Goal: Task Accomplishment & Management: Complete application form

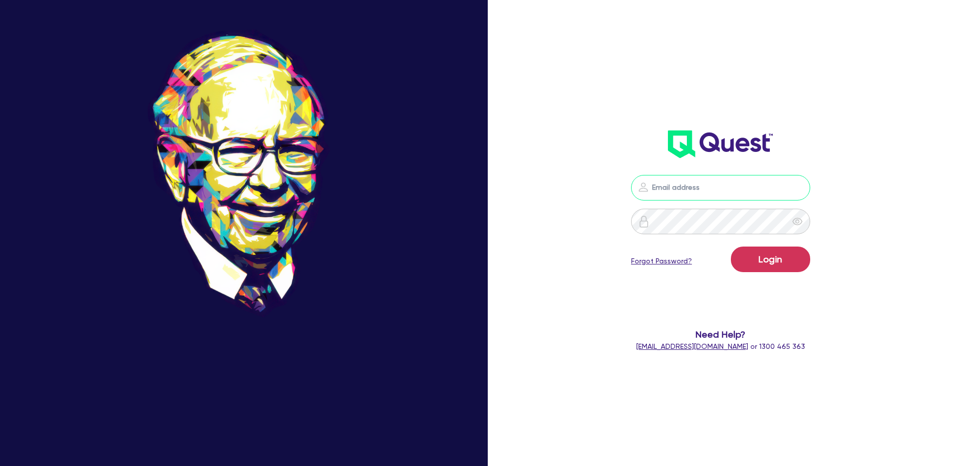
click at [774, 184] on input "email" at bounding box center [720, 188] width 179 height 26
type input "[PERSON_NAME][EMAIL_ADDRESS][DOMAIN_NAME]"
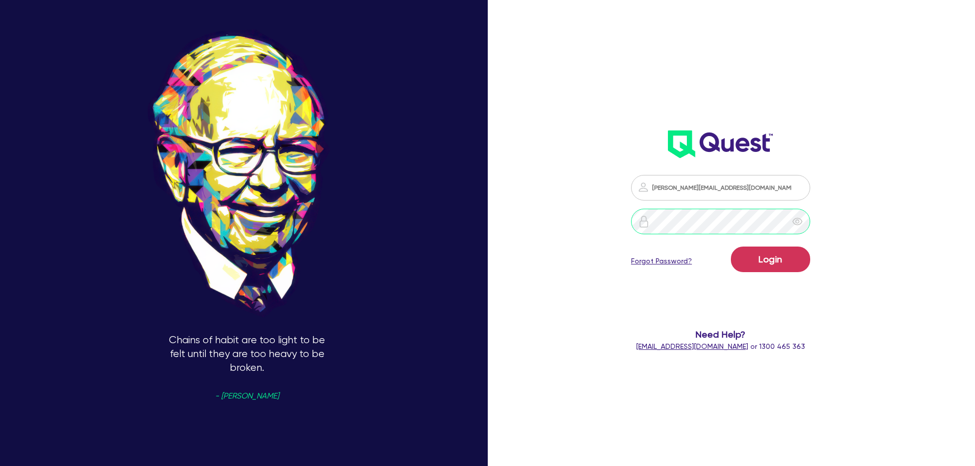
click at [731, 247] on button "Login" at bounding box center [770, 260] width 79 height 26
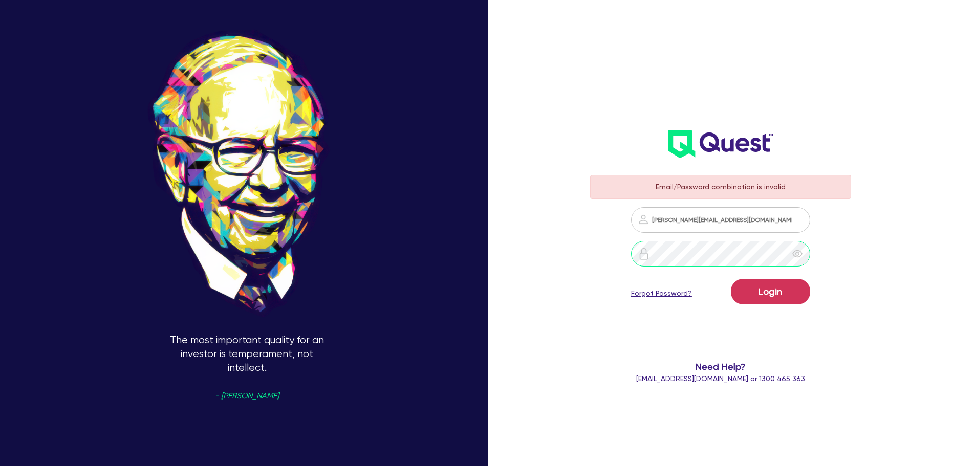
click at [731, 279] on button "Login" at bounding box center [770, 292] width 79 height 26
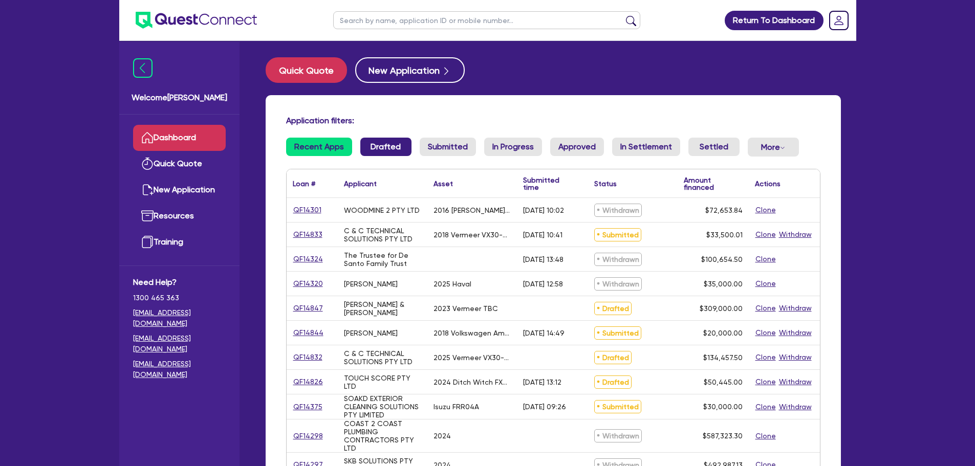
click at [399, 148] on link "Drafted" at bounding box center [385, 147] width 51 height 18
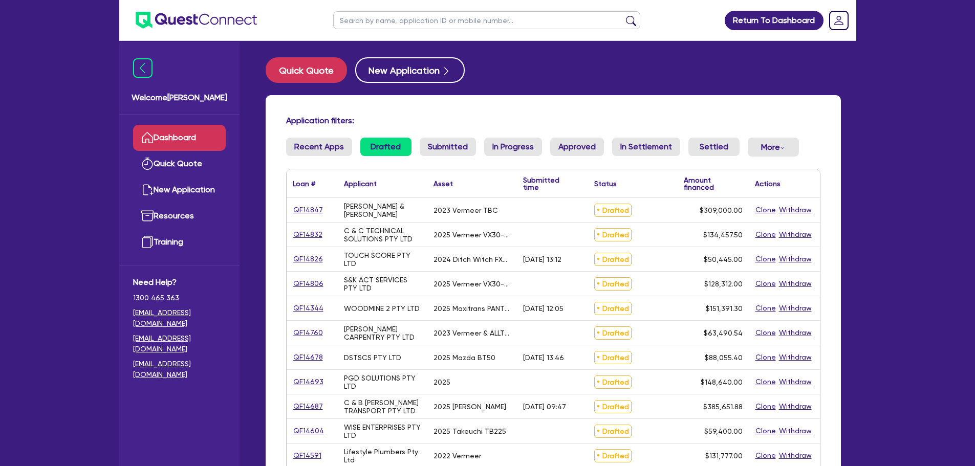
click at [383, 18] on input "text" at bounding box center [486, 20] width 307 height 18
type input "[PERSON_NAME]"
click at [623, 15] on button "submit" at bounding box center [631, 22] width 16 height 14
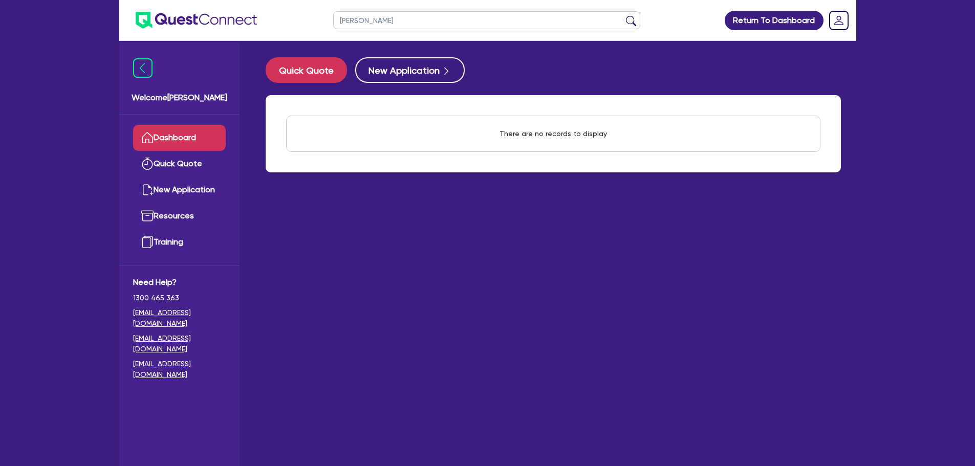
drag, startPoint x: 391, startPoint y: 21, endPoint x: 311, endPoint y: 18, distance: 80.9
click at [311, 18] on header "[PERSON_NAME] Return To Dashboard Edit Profile Logout" at bounding box center [487, 20] width 737 height 41
type input "N motion"
click at [623, 15] on button "submit" at bounding box center [631, 22] width 16 height 14
drag, startPoint x: 387, startPoint y: 20, endPoint x: 216, endPoint y: 5, distance: 171.6
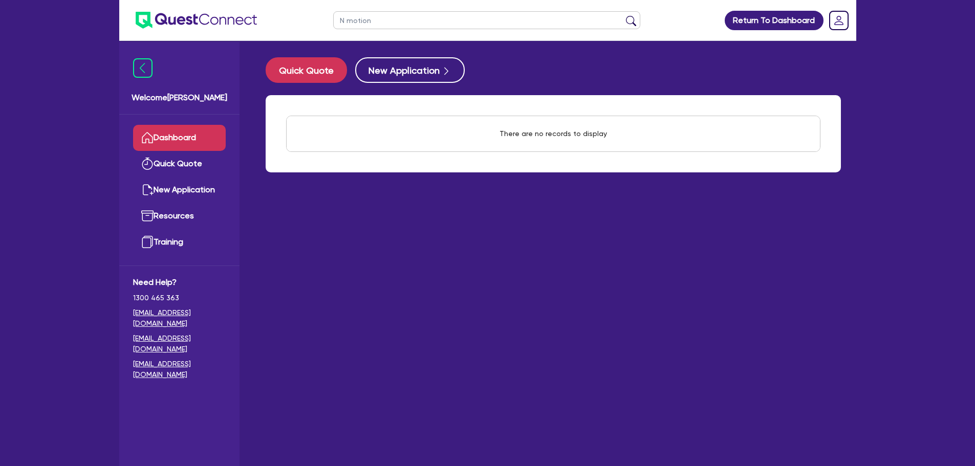
click at [216, 5] on header "N motion Return To Dashboard Edit Profile Logout" at bounding box center [487, 20] width 737 height 41
type input "Nmotion"
click at [623, 15] on button "submit" at bounding box center [631, 22] width 16 height 14
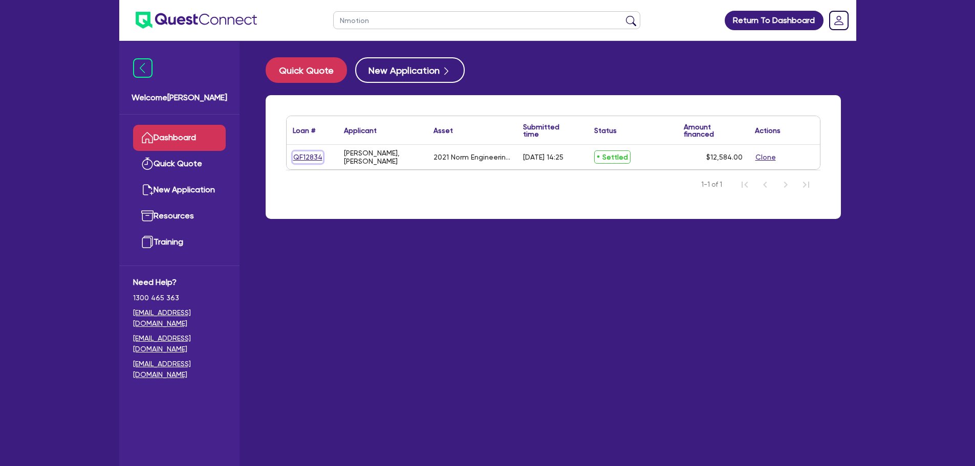
click at [301, 157] on link "QF12834" at bounding box center [308, 157] width 30 height 12
select select "SECONDARY_ASSETS"
select select "OTHER"
click at [769, 157] on button "Clone" at bounding box center [765, 157] width 21 height 12
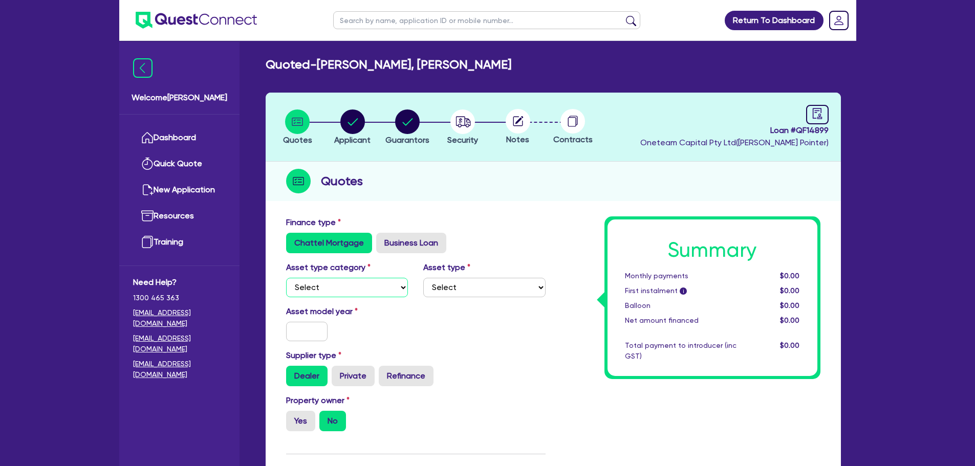
click at [322, 293] on select "Select Cars and light trucks Primary assets Secondary assets Tertiary assets" at bounding box center [347, 287] width 122 height 19
select select "PRIMARY_ASSETS"
click at [286, 278] on select "Select Cars and light trucks Primary assets Secondary assets Tertiary assets" at bounding box center [347, 287] width 122 height 19
click at [455, 294] on select "Select Heavy trucks over 4.5 tonne Trailers Bus and coaches Yellow goods and ex…" at bounding box center [484, 287] width 122 height 19
select select "HEAVY_TRUCKS"
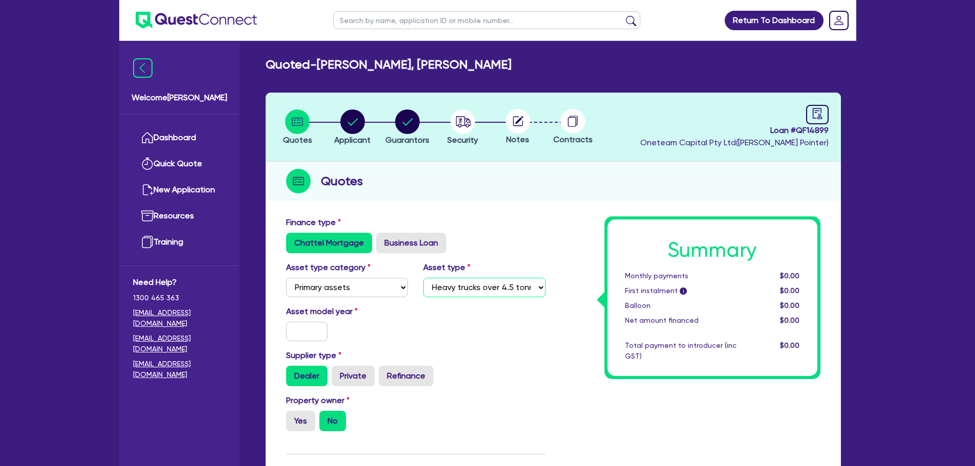
click at [423, 278] on select "Select Heavy trucks over 4.5 tonne Trailers Bus and coaches Yellow goods and ex…" at bounding box center [484, 287] width 122 height 19
click at [302, 329] on input "text" at bounding box center [307, 331] width 42 height 19
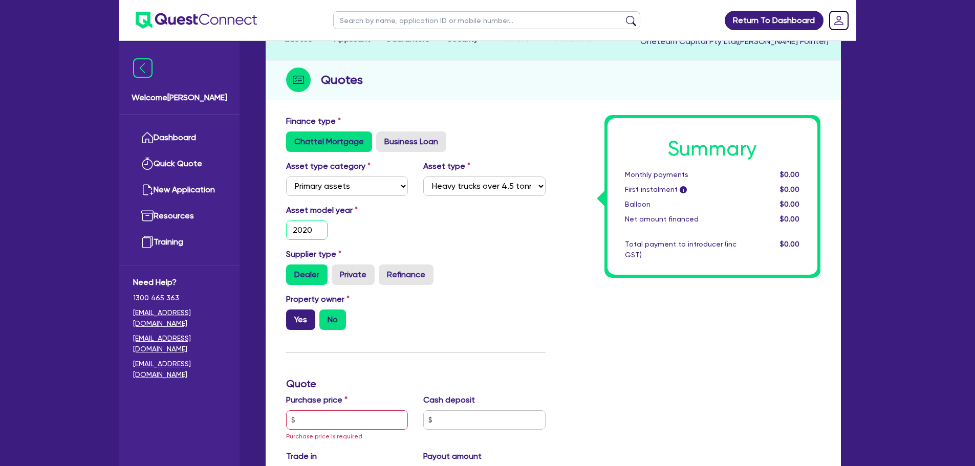
scroll to position [102, 0]
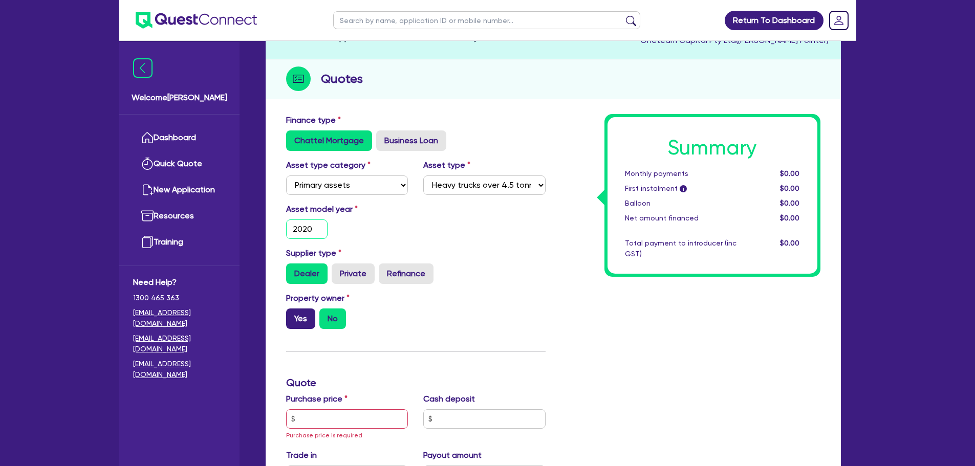
type input "2020"
click at [303, 318] on label "Yes" at bounding box center [300, 318] width 29 height 20
click at [293, 315] on input "Yes" at bounding box center [289, 311] width 7 height 7
radio input "true"
click at [325, 418] on input "text" at bounding box center [347, 418] width 122 height 19
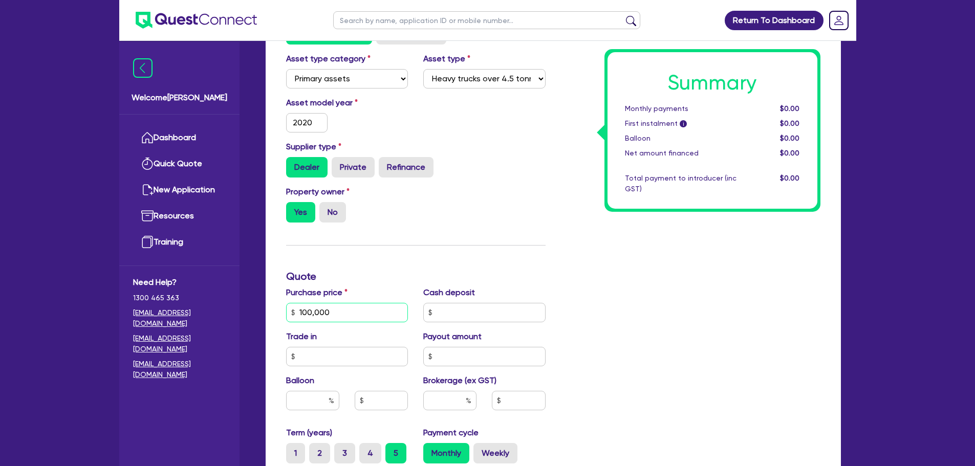
scroll to position [358, 0]
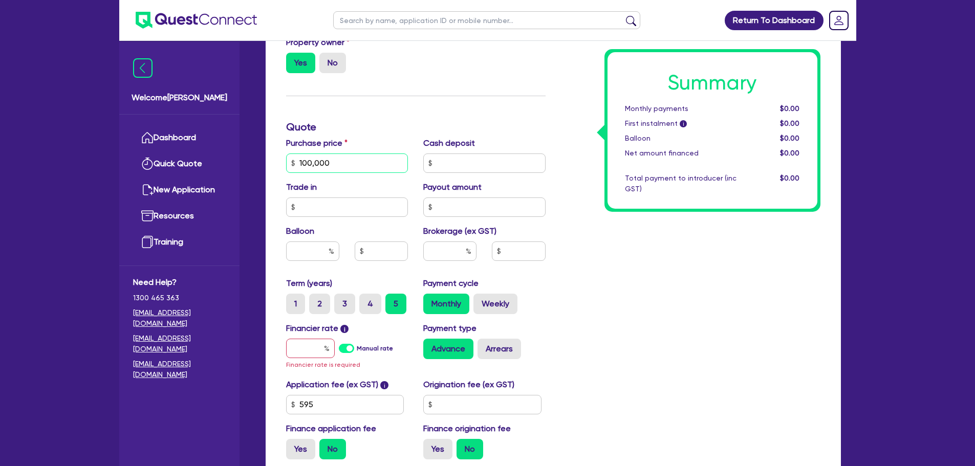
type input "100,000"
click at [313, 347] on input "text" at bounding box center [310, 348] width 49 height 19
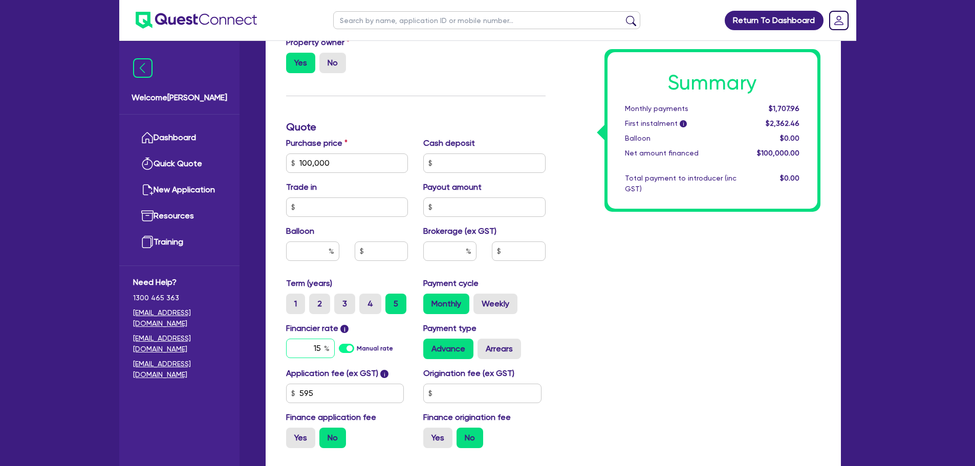
type input "15"
click at [459, 244] on input "text" at bounding box center [449, 250] width 53 height 19
type input "5"
click at [628, 404] on div "Summary Monthly payments $2,349.63 First instalment i $3,004.13 Balloon $0.00 N…" at bounding box center [690, 157] width 275 height 598
type input "5,000"
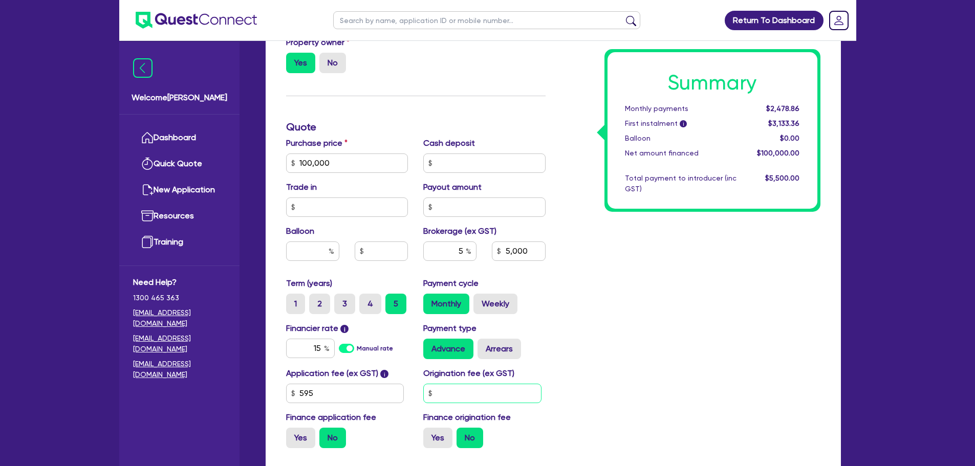
click at [513, 388] on input "text" at bounding box center [482, 393] width 118 height 19
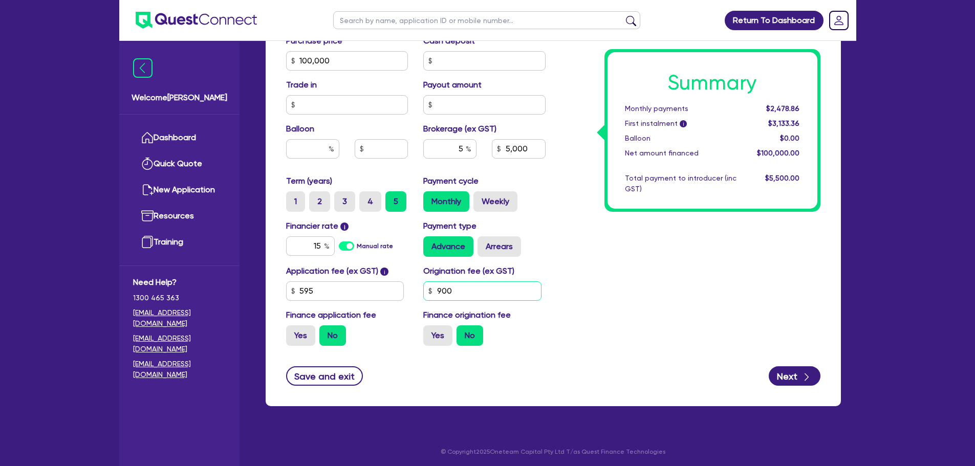
scroll to position [463, 0]
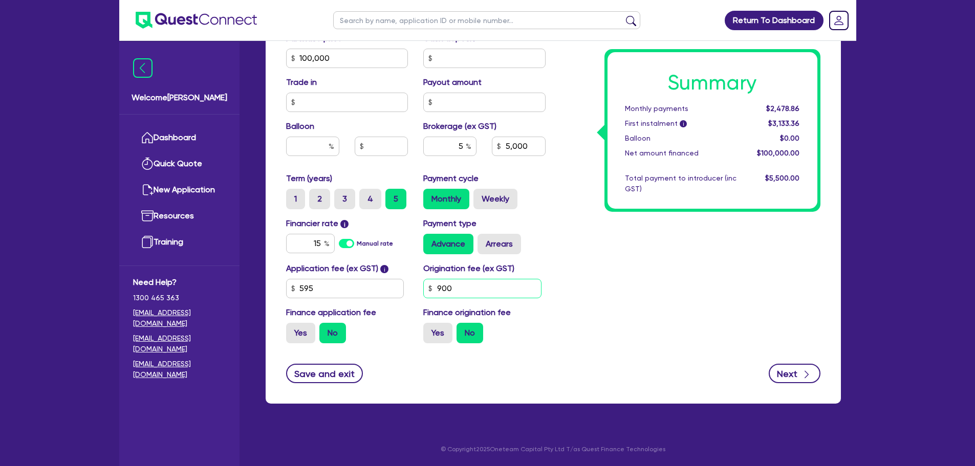
type input "900"
click at [806, 370] on icon "button" at bounding box center [806, 374] width 10 height 10
type input "5,000"
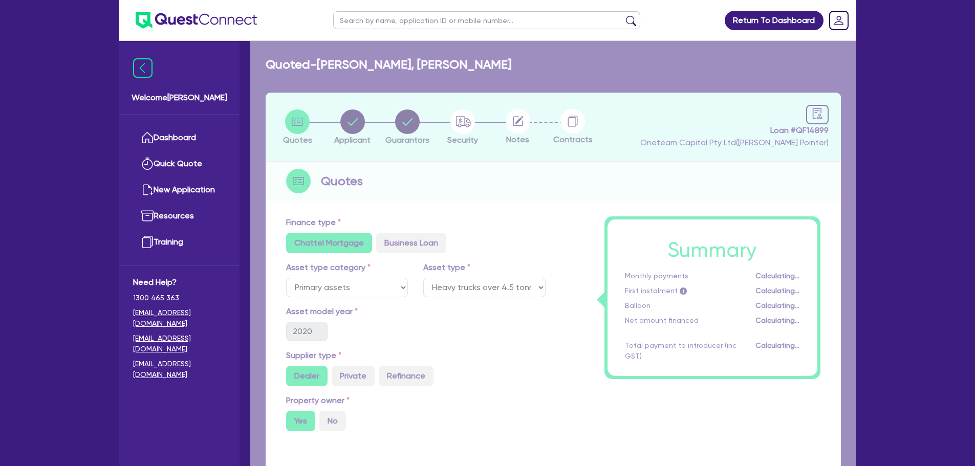
select select "SOLE_TRADER"
select select "BUILDING_CONSTRUCTION"
select select "TRADES_SERVICES_CONSUMERS"
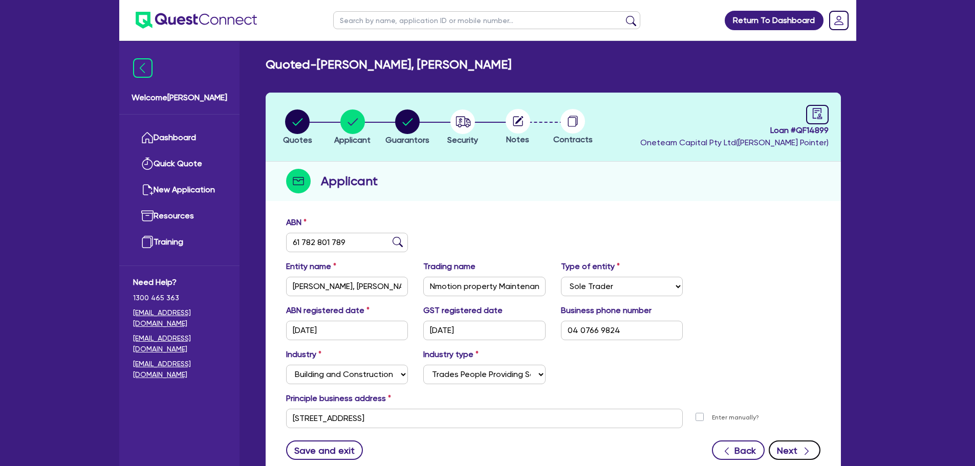
click at [787, 453] on button "Next" at bounding box center [794, 449] width 52 height 19
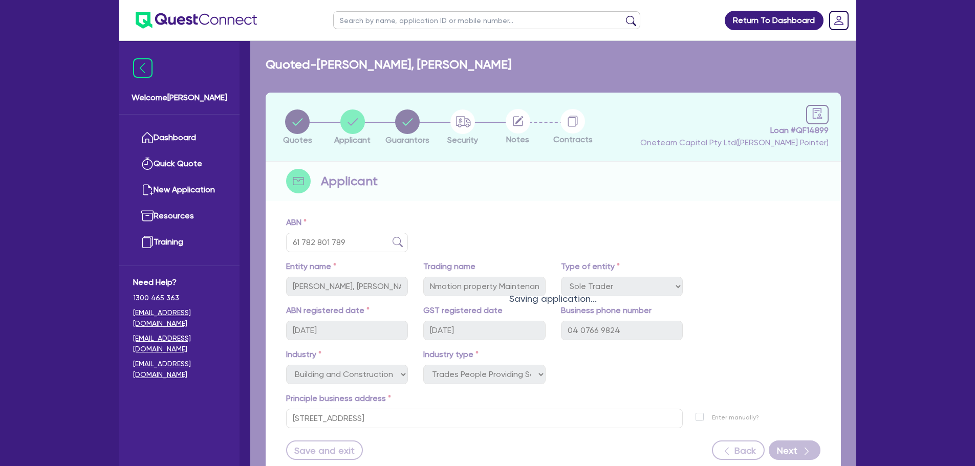
select select "MR"
select select "[GEOGRAPHIC_DATA]"
select select "MARRIED"
select select "CASH"
select select "PROPERTY"
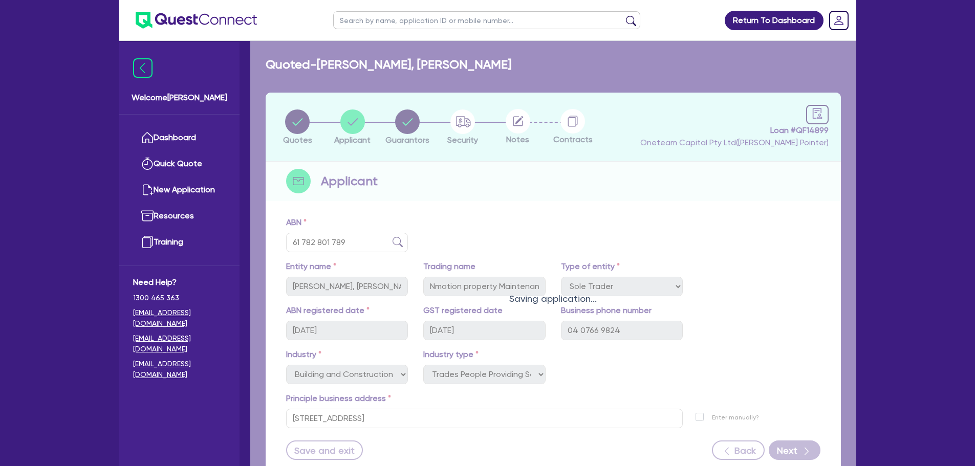
select select "EQUIPMENT"
select select "TRUCK"
select select "VEHICLE"
select select "HOUSEHOLD_PERSONAL"
select select "MORTGAGE"
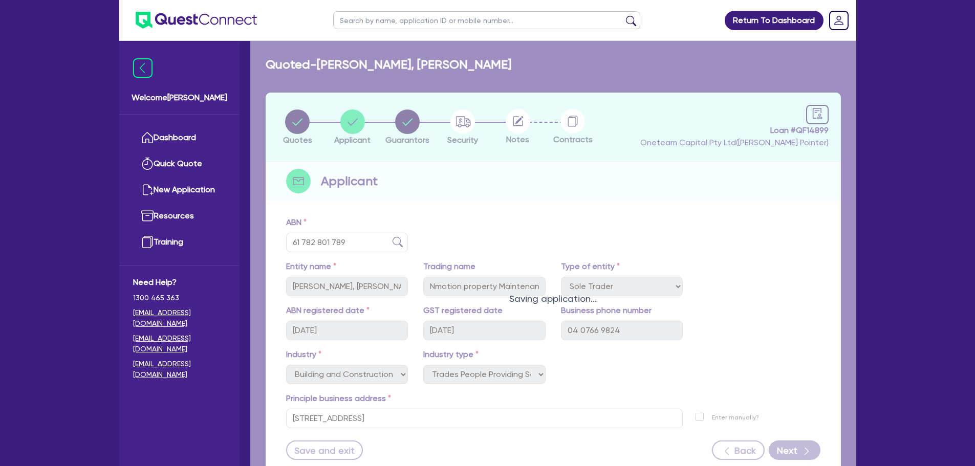
select select "EQUIPMENT_LOAN"
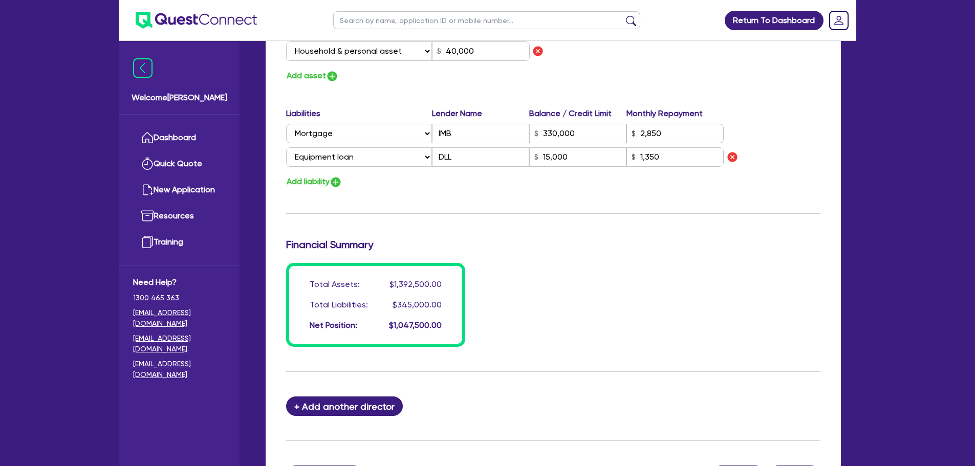
scroll to position [869, 0]
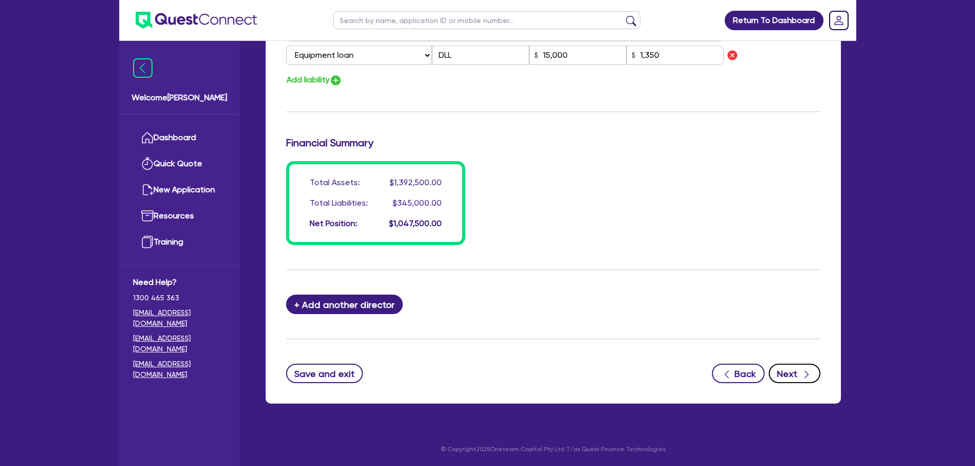
click at [815, 369] on button "Next" at bounding box center [794, 373] width 52 height 19
select select "PRIMARY_ASSETS"
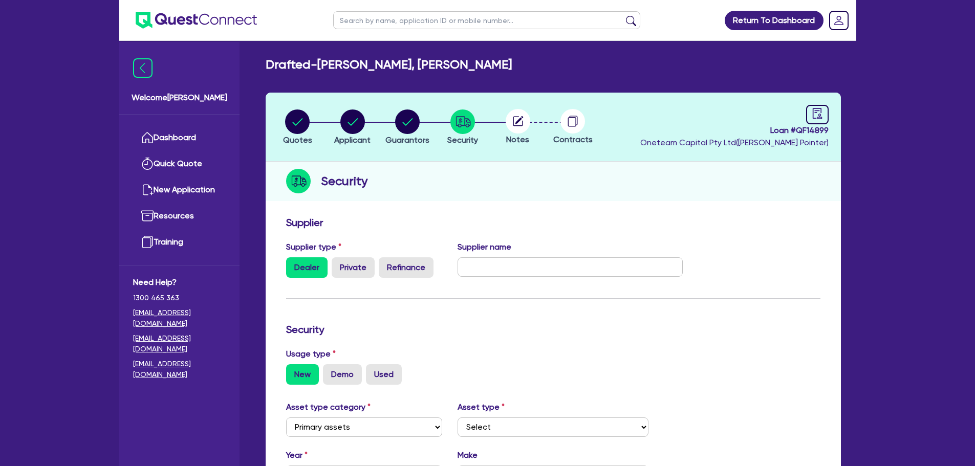
select select "HEAVY_TRUCKS"
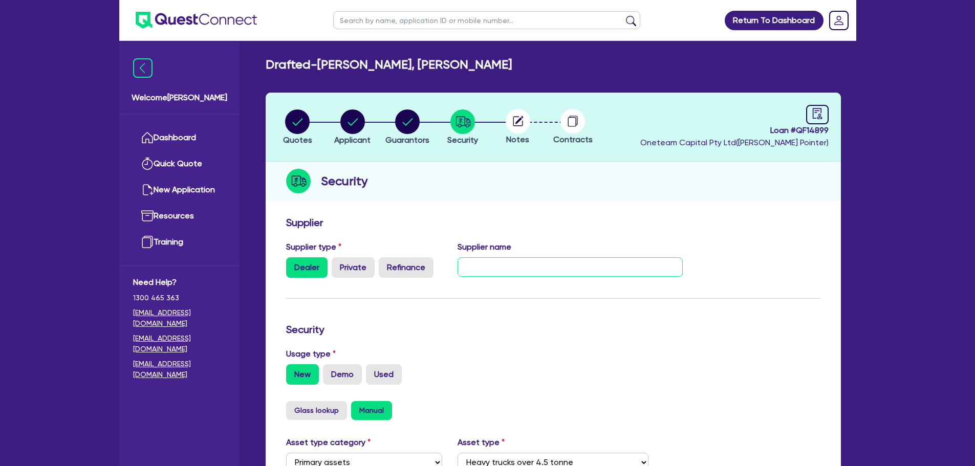
click at [507, 271] on input "text" at bounding box center [569, 266] width 225 height 19
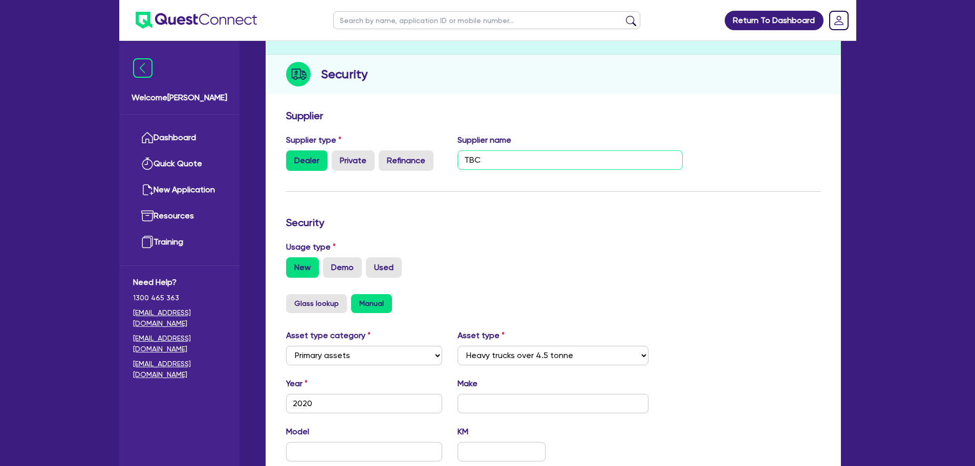
scroll to position [321, 0]
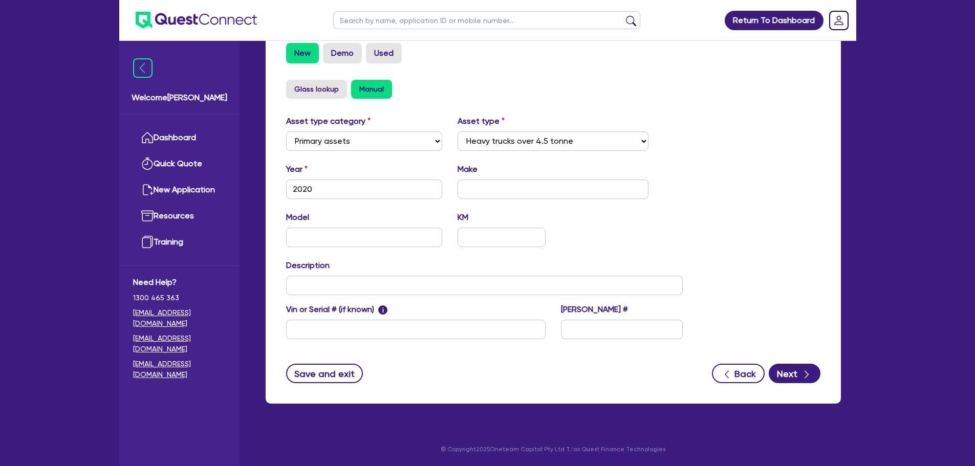
type input "TBC"
click at [477, 192] on input "text" at bounding box center [552, 189] width 191 height 19
type input "TBC"
click at [351, 238] on input "text" at bounding box center [364, 237] width 157 height 19
type input "TBC"
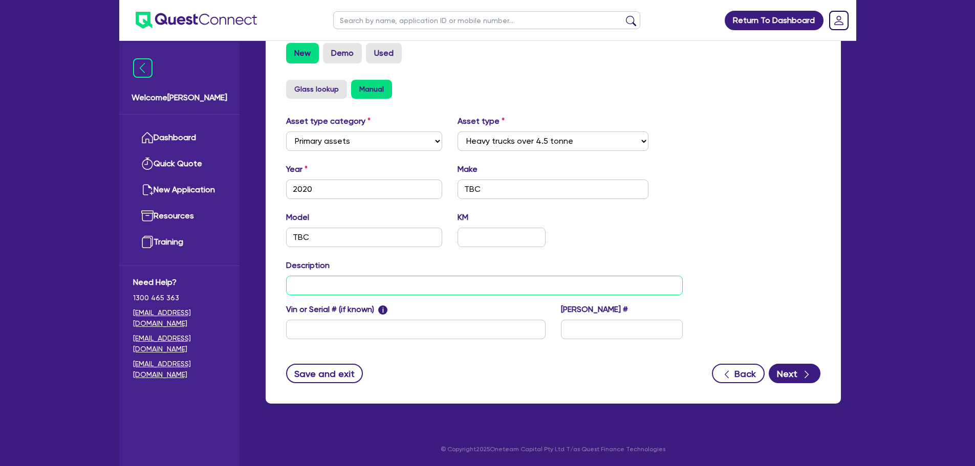
click at [325, 281] on input "text" at bounding box center [484, 285] width 397 height 19
type input "Tipper Truck MR"
click at [347, 317] on div "Vin or Serial # (if known) i" at bounding box center [415, 321] width 275 height 36
click at [344, 324] on input "text" at bounding box center [415, 329] width 259 height 19
type input "TBC"
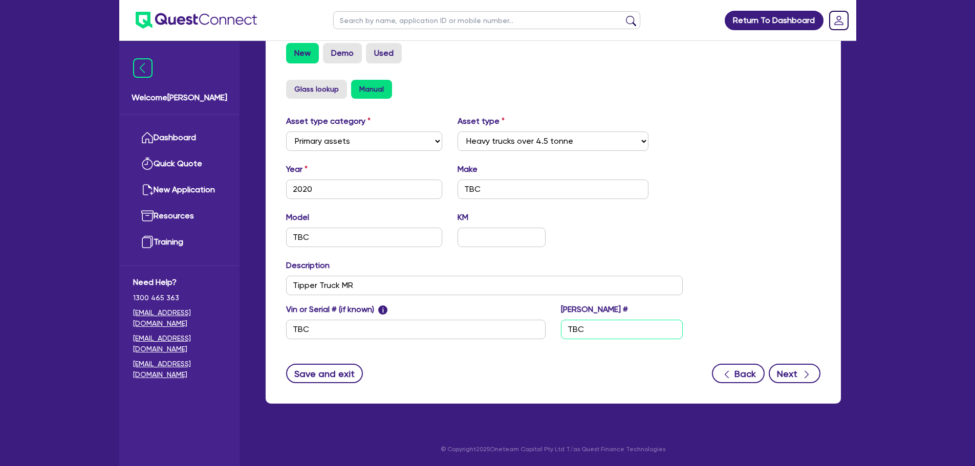
type input "TBC"
click at [790, 367] on button "Next" at bounding box center [794, 373] width 52 height 19
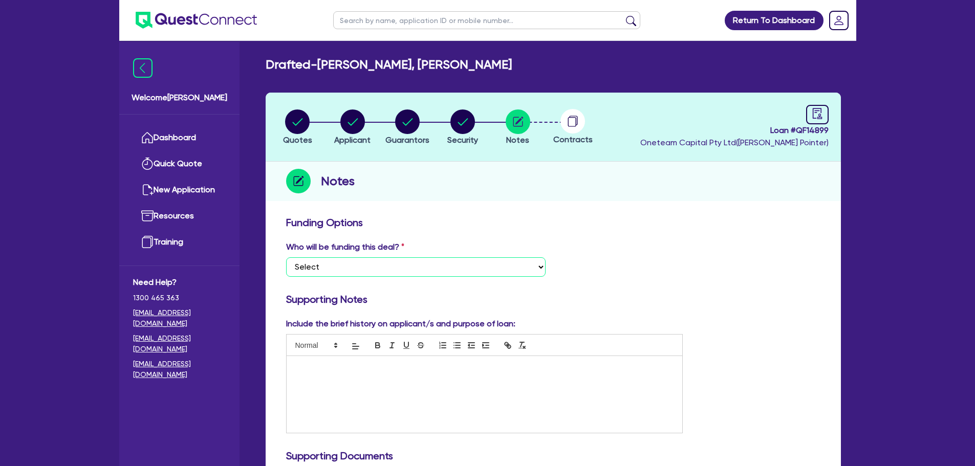
click at [332, 267] on select "Select I want Quest to fund 100% I will fund 100% I will co-fund with Quest Oth…" at bounding box center [415, 266] width 259 height 19
select select "Other"
click at [286, 257] on select "Select I want Quest to fund 100% I will fund 100% I will co-fund with Quest Oth…" at bounding box center [415, 266] width 259 height 19
click at [307, 371] on p at bounding box center [484, 366] width 381 height 9
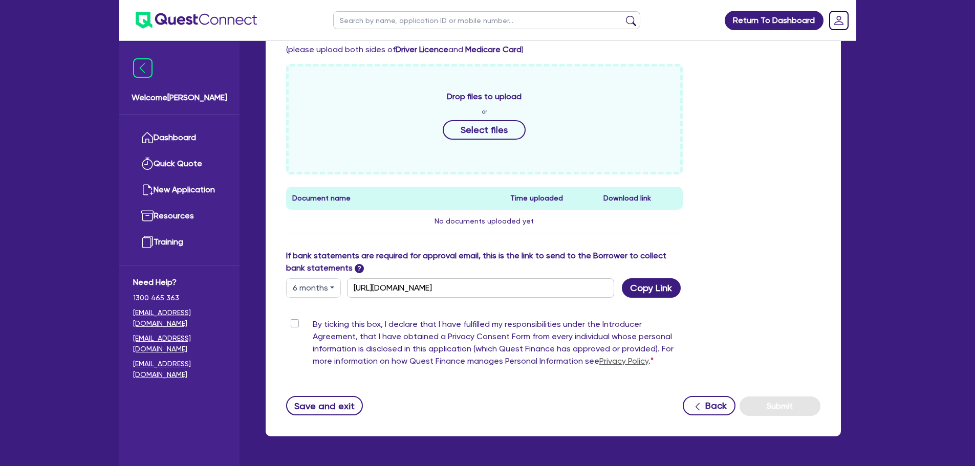
scroll to position [404, 0]
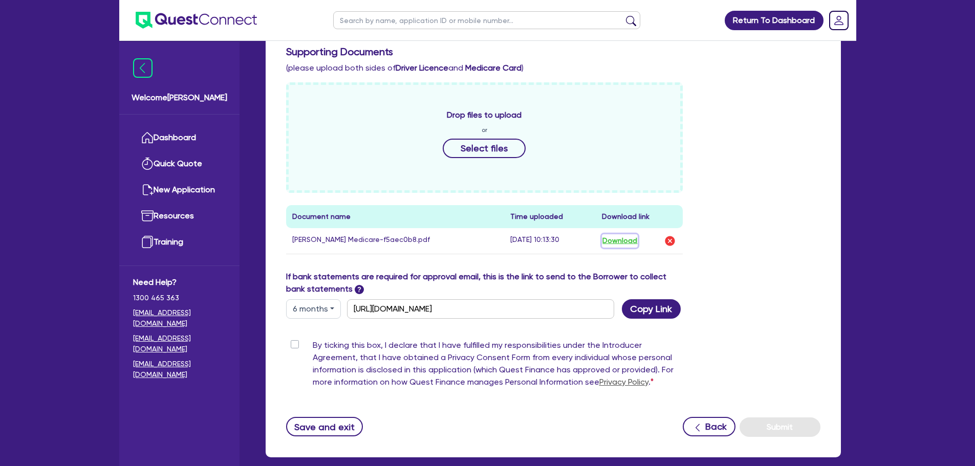
click at [613, 244] on button "Download" at bounding box center [620, 240] width 36 height 13
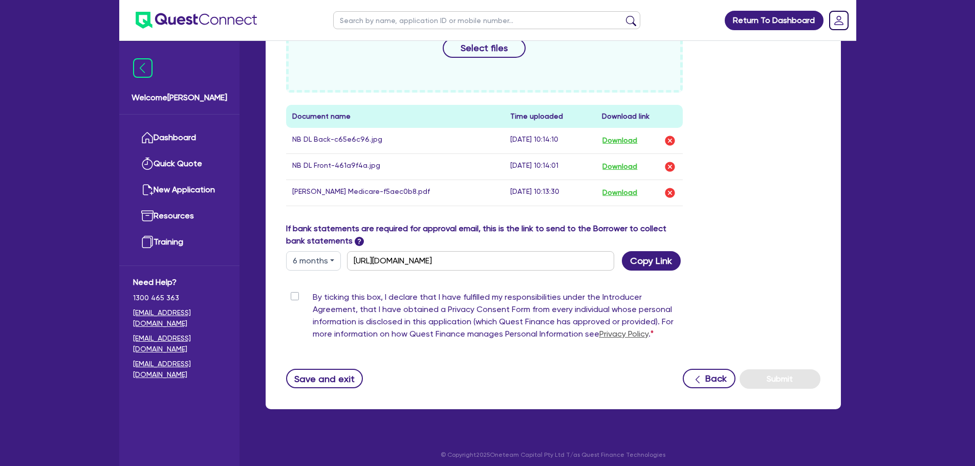
scroll to position [510, 0]
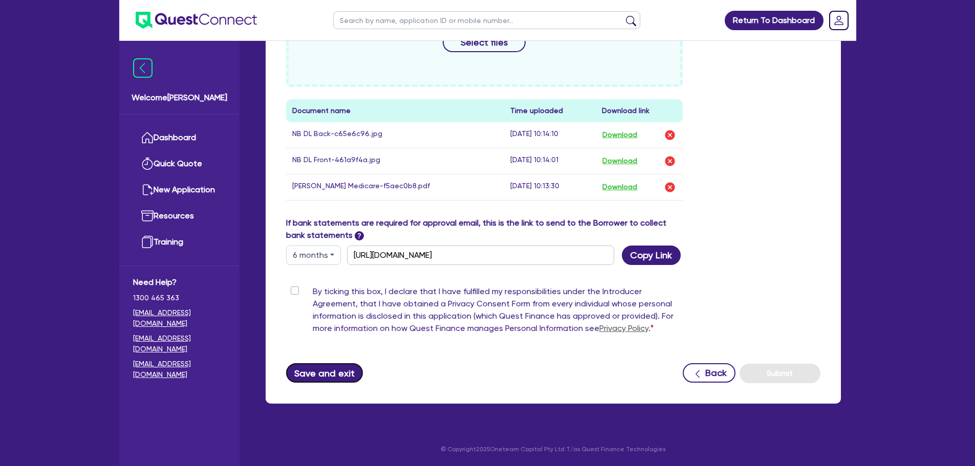
click at [307, 371] on button "Save and exit" at bounding box center [324, 372] width 77 height 19
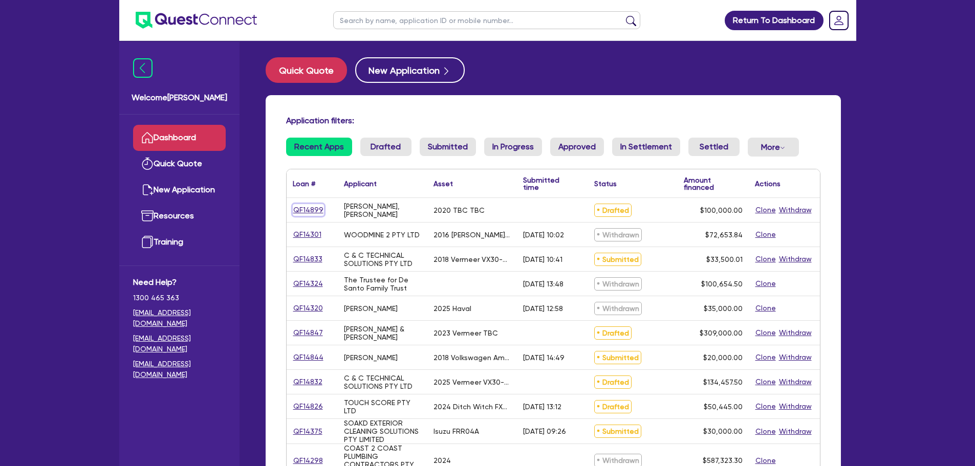
click at [310, 213] on link "QF14899" at bounding box center [308, 210] width 31 height 12
select select "PRIMARY_ASSETS"
select select "HEAVY_TRUCKS"
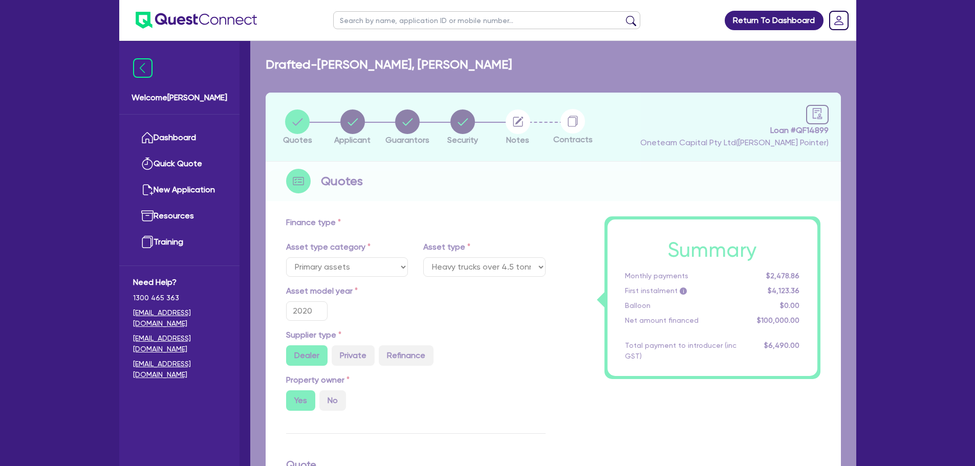
type input "100,000"
type input "5,000"
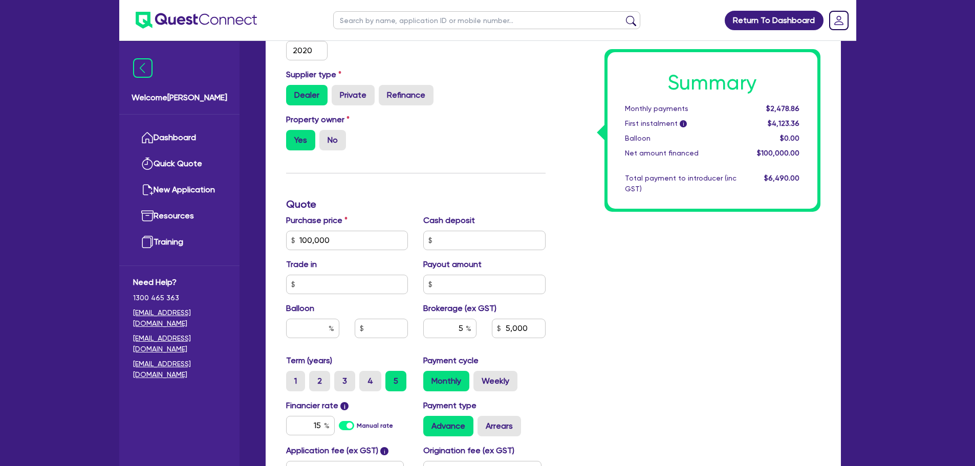
scroll to position [409, 0]
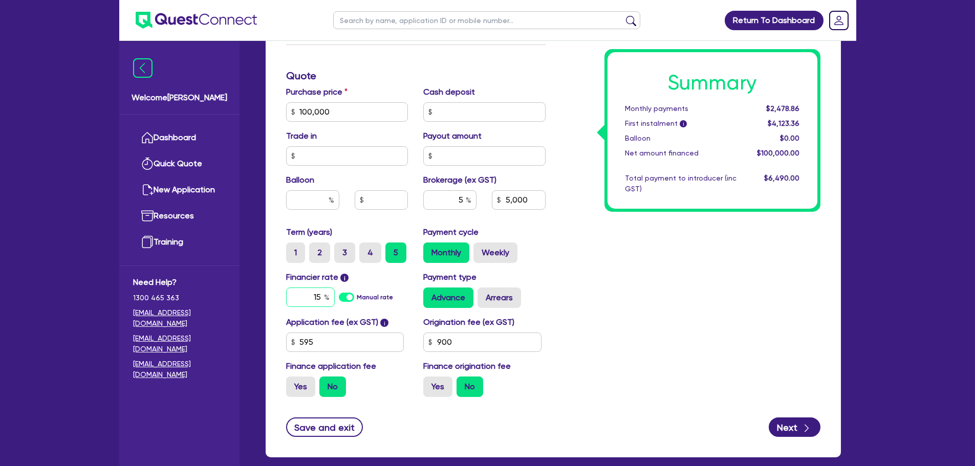
click at [321, 291] on input "15" at bounding box center [310, 297] width 49 height 19
type input "7.19"
type input "100,000"
type input "5,000"
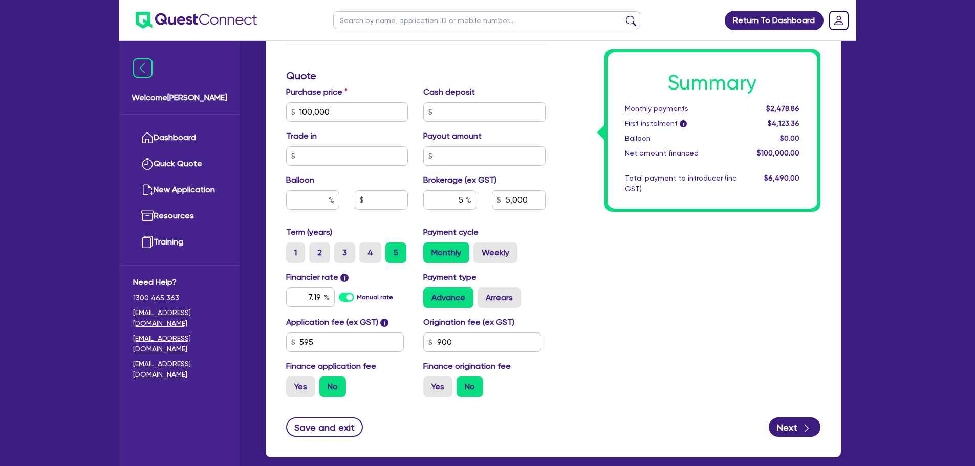
click at [754, 304] on div "Summary Monthly payments $2,478.86 First instalment i $4,123.36 Balloon $0.00 N…" at bounding box center [690, 106] width 275 height 598
type input "100,000"
type input "5,000"
click at [314, 203] on input "text" at bounding box center [312, 199] width 53 height 19
type input "30"
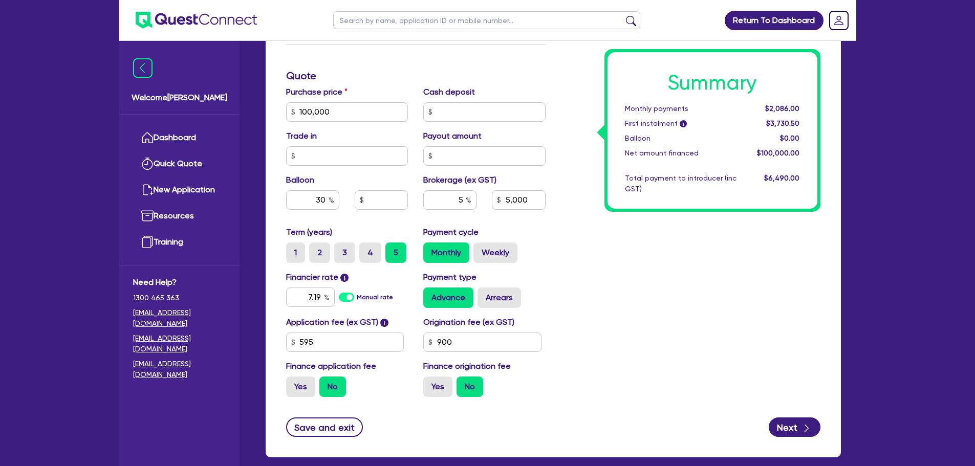
type input "100,000"
type input "5,000"
click at [640, 330] on div "Summary Monthly payments Calculating... First instalment i Calculating... Ballo…" at bounding box center [690, 106] width 275 height 598
type input "100,000"
type input "30,000"
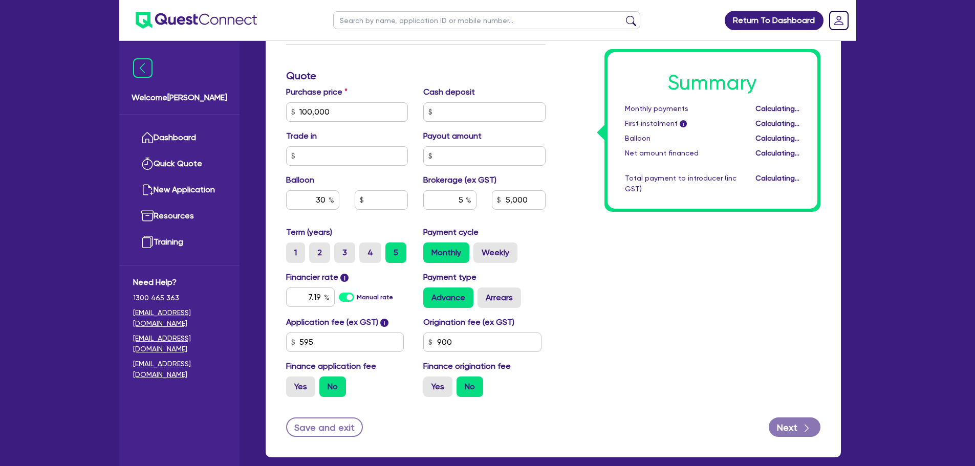
type input "5,000"
click at [318, 299] on input "7.19" at bounding box center [310, 297] width 49 height 19
type input "12.34"
type input "100,000"
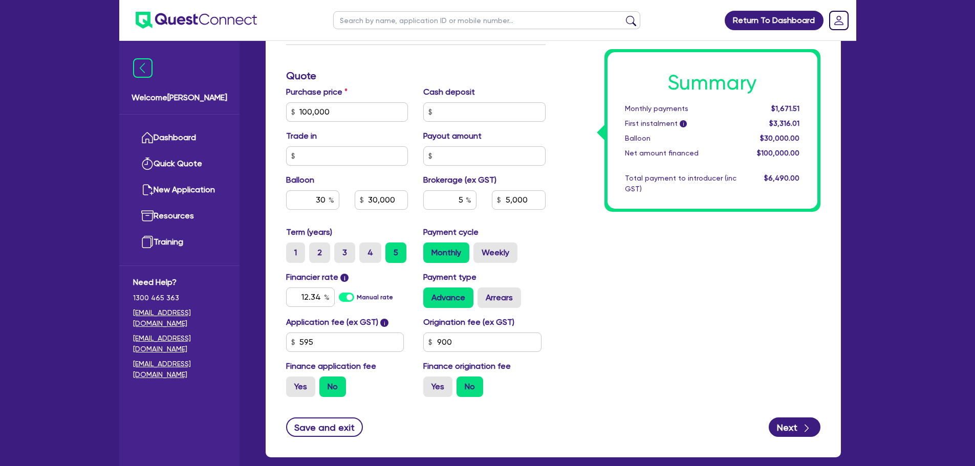
type input "30,000"
type input "5,000"
click at [582, 286] on div "Summary Monthly payments Calculating... First instalment i Calculating... Ballo…" at bounding box center [690, 106] width 275 height 598
type input "100,000"
type input "30,000"
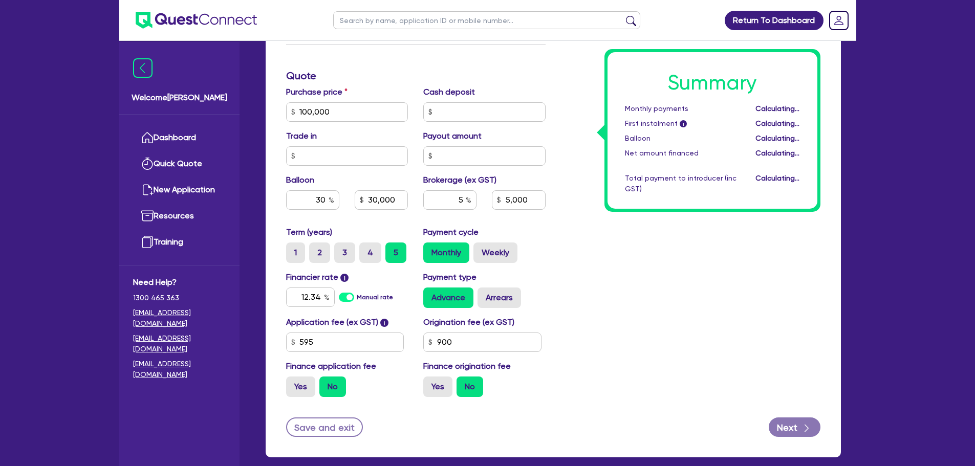
type input "5,000"
click at [326, 203] on input "30" at bounding box center [312, 199] width 53 height 19
type input "100,000"
type input "30,000"
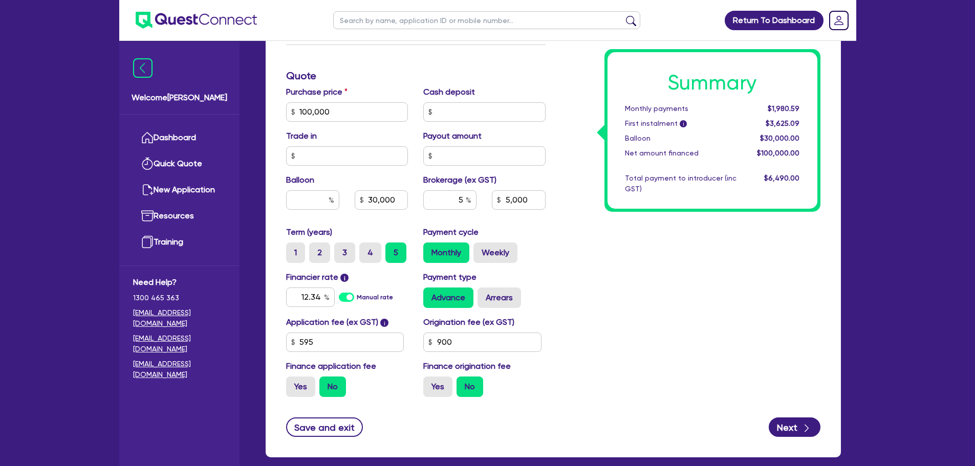
type input "5,000"
type input "100,000"
type input "5,000"
click at [621, 291] on div "Summary Monthly payments Calculating... First instalment i Calculating... Ballo…" at bounding box center [690, 106] width 275 height 598
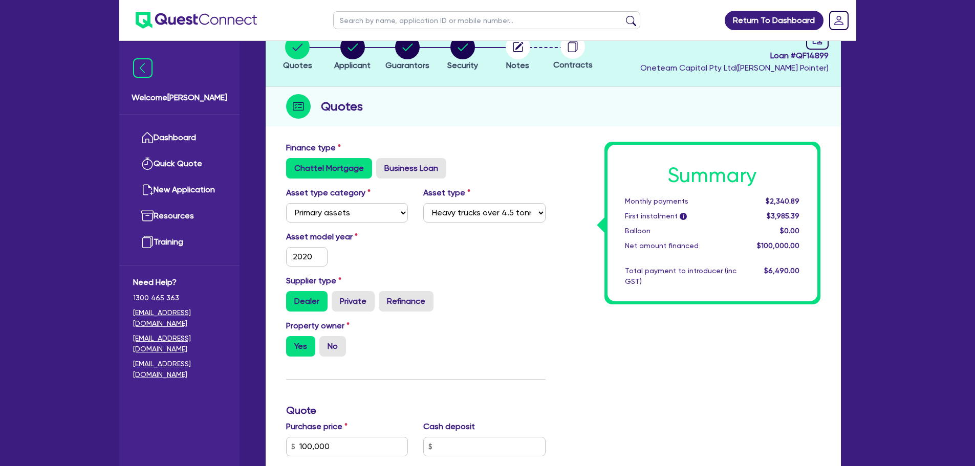
scroll to position [0, 0]
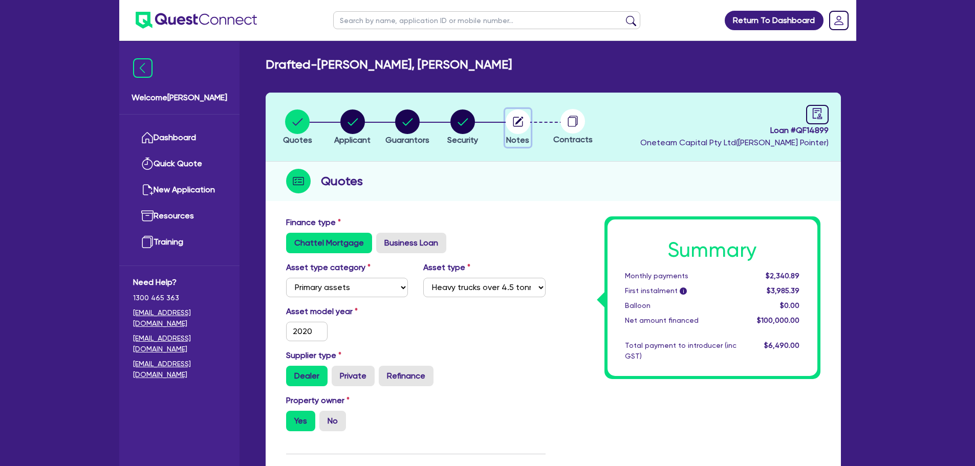
click at [521, 122] on circle "button" at bounding box center [517, 121] width 25 height 25
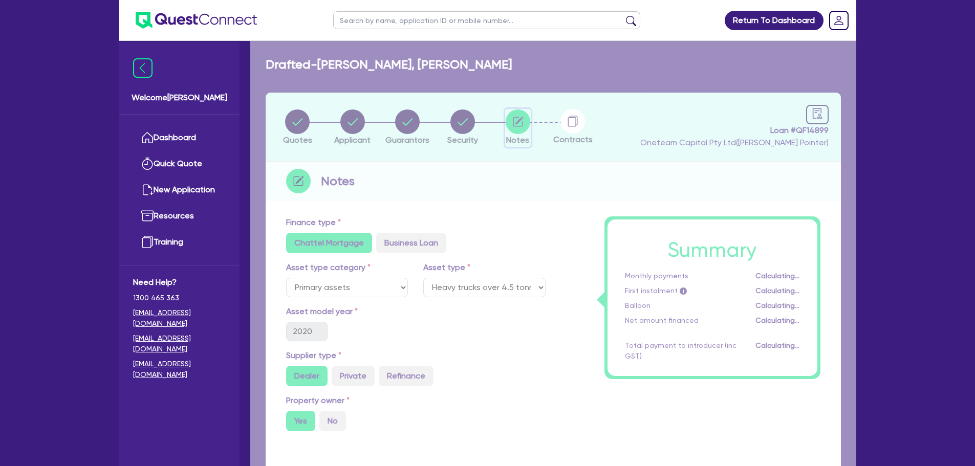
select select "Other"
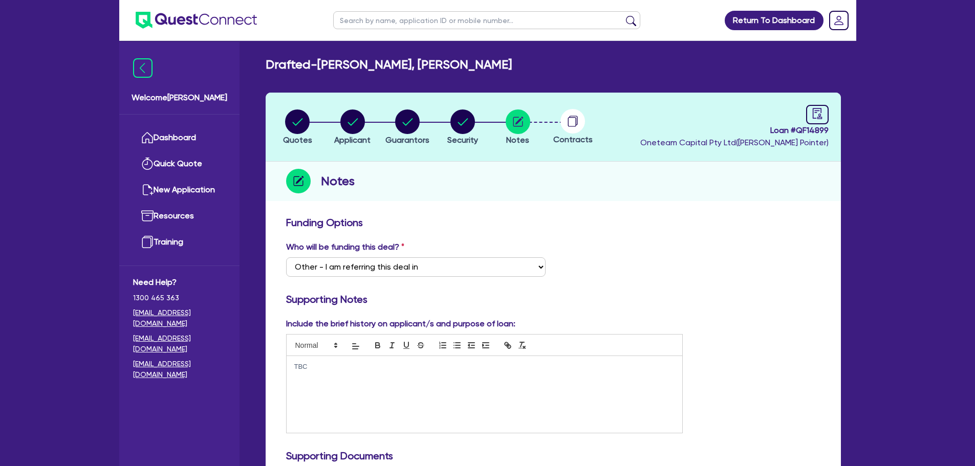
click at [324, 370] on p "TBC" at bounding box center [484, 366] width 381 height 9
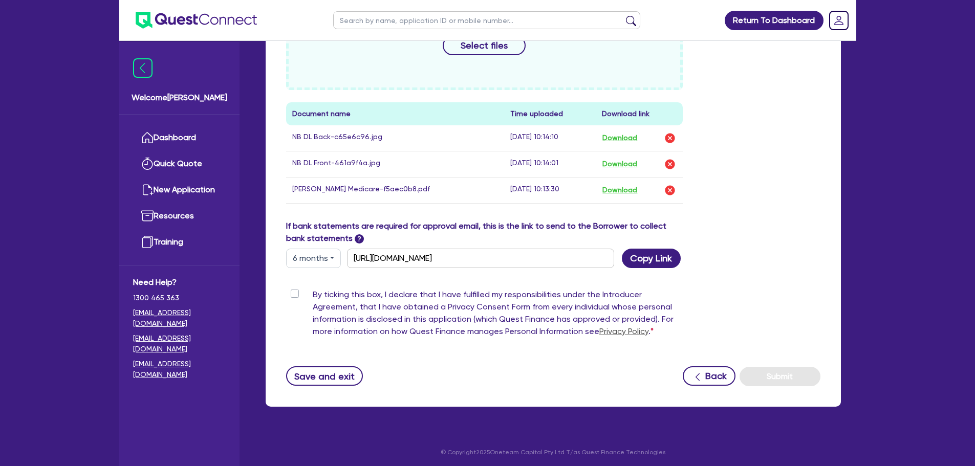
scroll to position [510, 0]
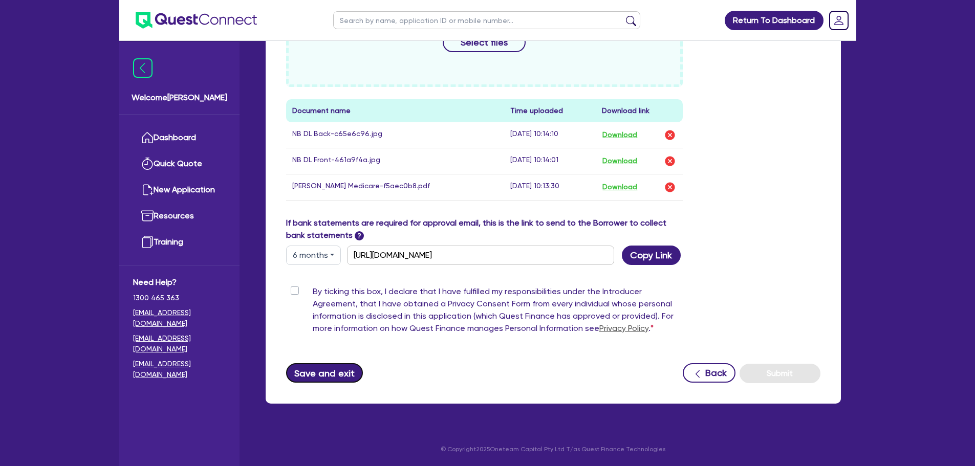
click at [331, 376] on button "Save and exit" at bounding box center [324, 372] width 77 height 19
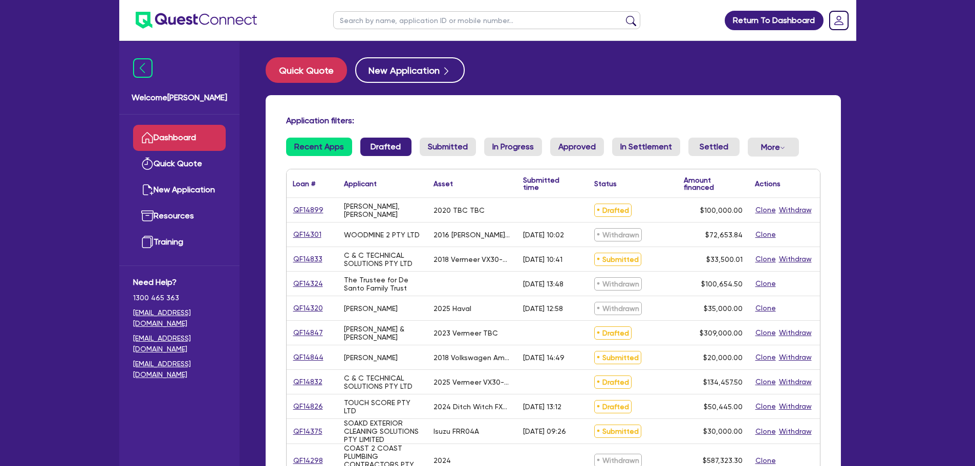
click at [377, 148] on link "Drafted" at bounding box center [385, 147] width 51 height 18
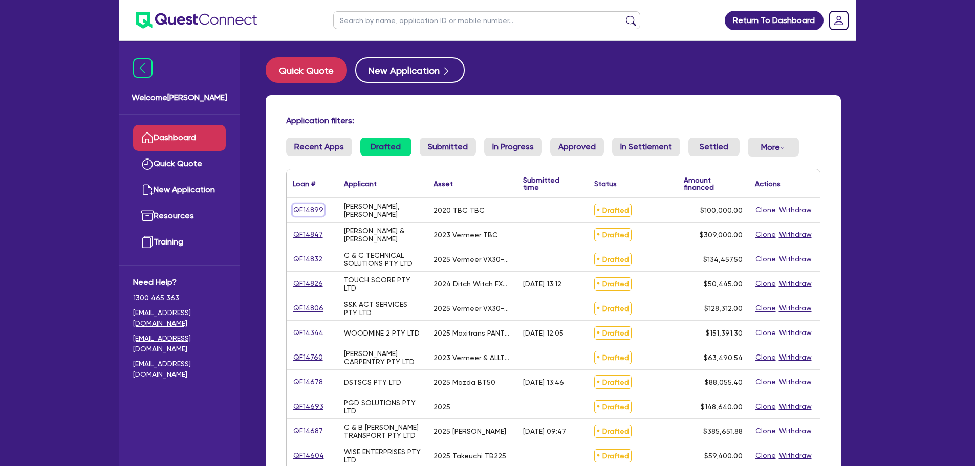
click at [304, 211] on link "QF14899" at bounding box center [308, 210] width 31 height 12
select select "PRIMARY_ASSETS"
select select "HEAVY_TRUCKS"
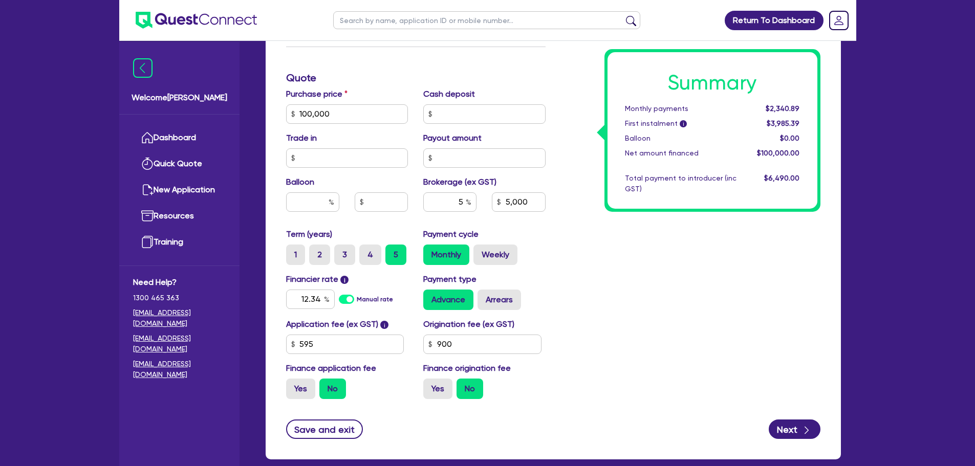
scroll to position [463, 0]
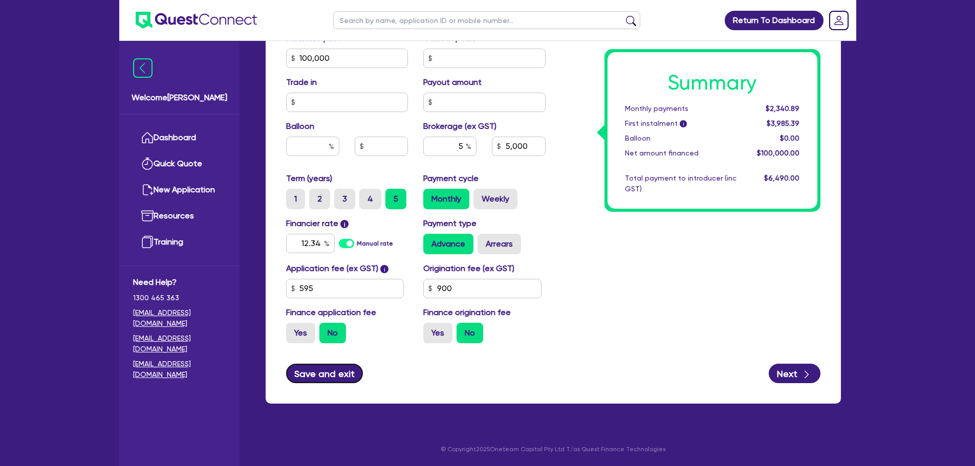
click at [315, 368] on button "Save and exit" at bounding box center [324, 373] width 77 height 19
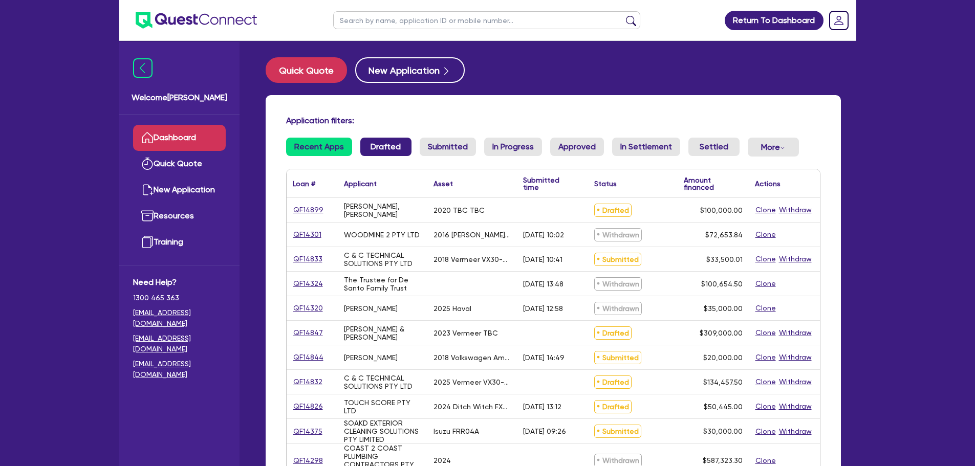
click at [390, 144] on link "Drafted" at bounding box center [385, 147] width 51 height 18
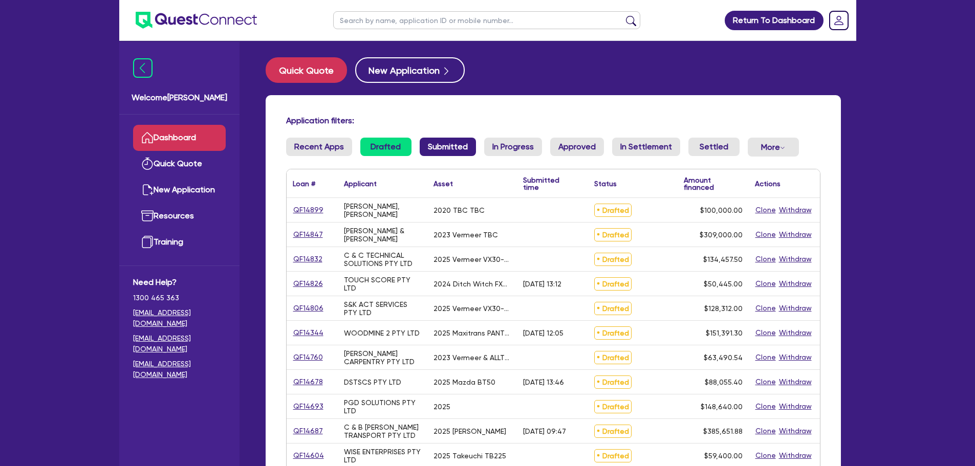
click at [430, 143] on link "Submitted" at bounding box center [447, 147] width 56 height 18
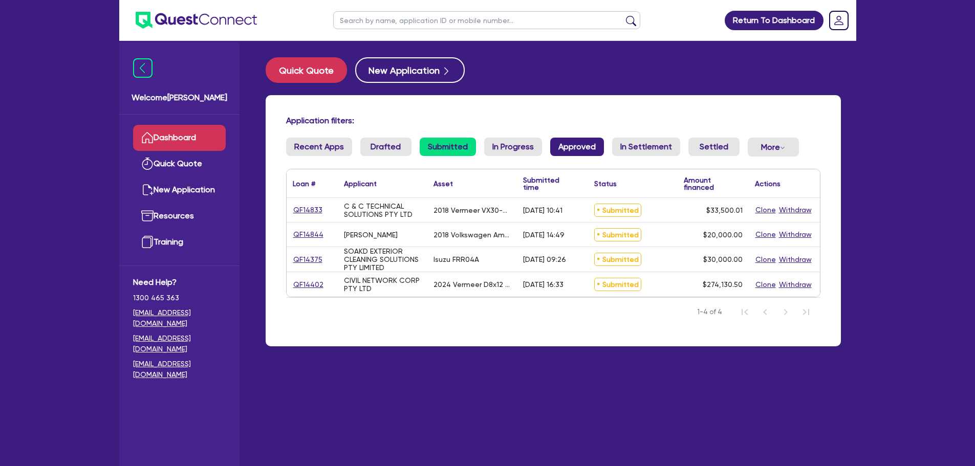
click at [572, 140] on link "Approved" at bounding box center [577, 147] width 54 height 18
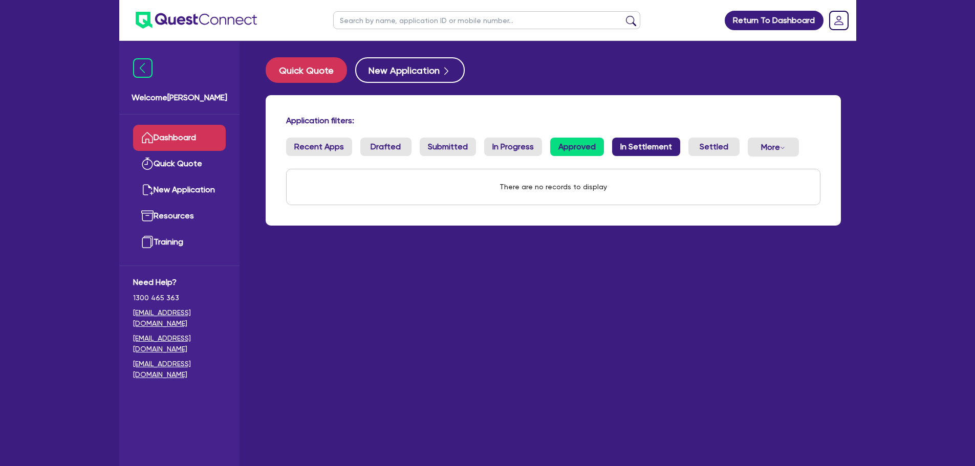
click at [652, 145] on link "In Settlement" at bounding box center [646, 147] width 68 height 18
click at [514, 145] on link "In Progress" at bounding box center [513, 147] width 58 height 18
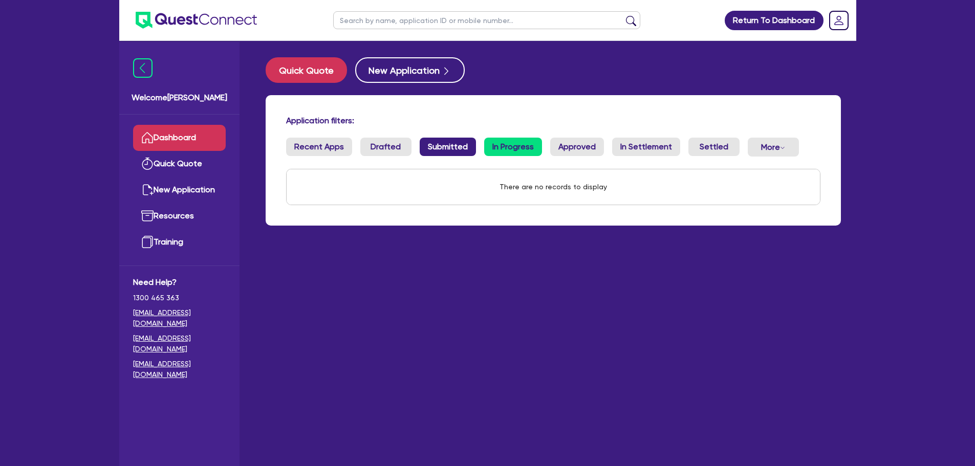
click at [443, 148] on link "Submitted" at bounding box center [447, 147] width 56 height 18
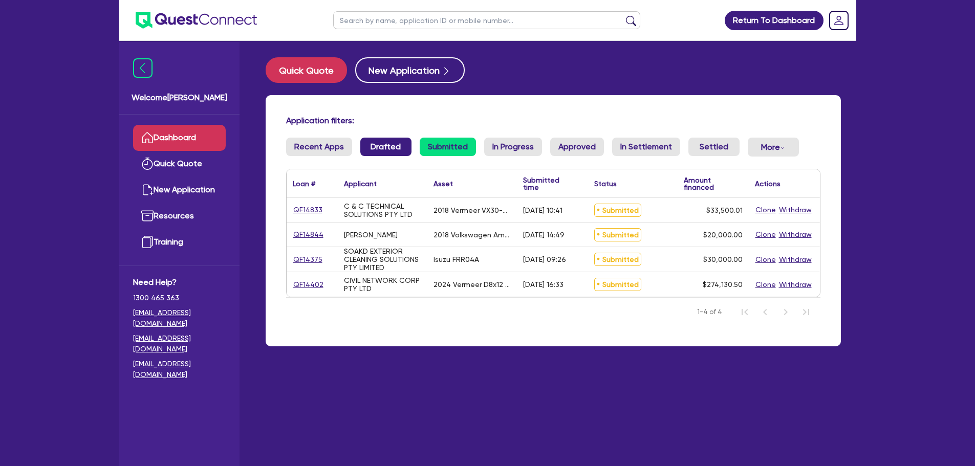
click at [376, 150] on link "Drafted" at bounding box center [385, 147] width 51 height 18
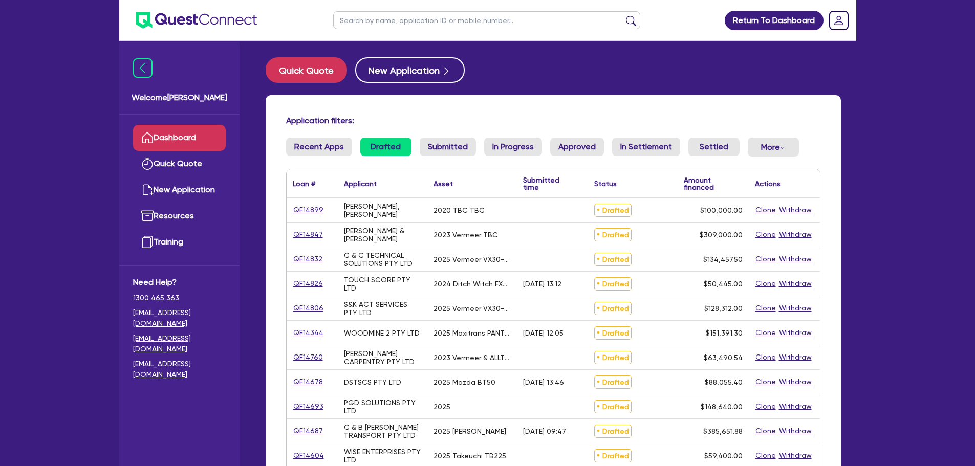
click at [366, 22] on input "text" at bounding box center [486, 20] width 307 height 18
type input "touch score"
click at [623, 15] on button "submit" at bounding box center [631, 22] width 16 height 14
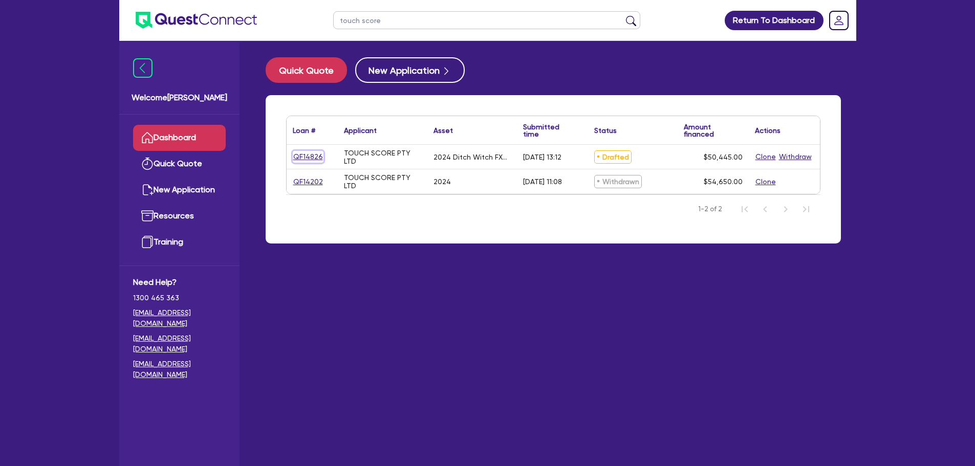
click at [300, 157] on link "QF14826" at bounding box center [308, 157] width 31 height 12
select select "PRIMARY_ASSETS"
select select "YELLOW_GOODS_AND_EXCAVATORS"
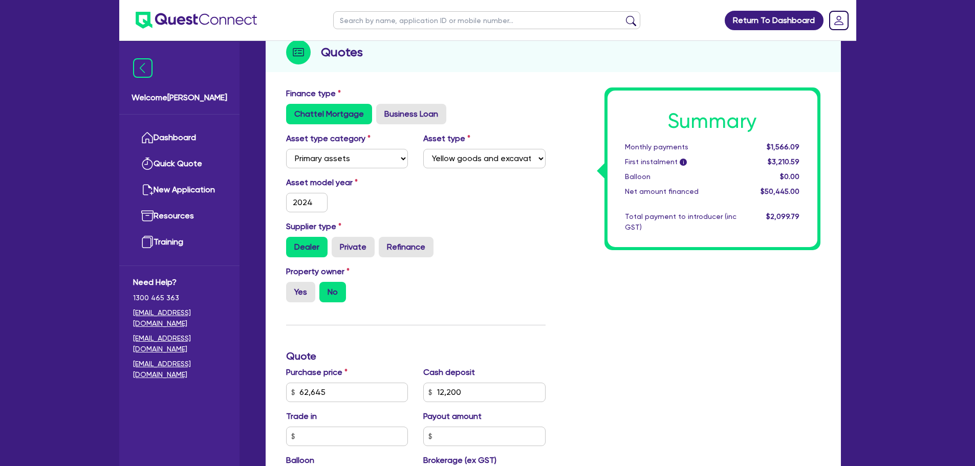
scroll to position [307, 0]
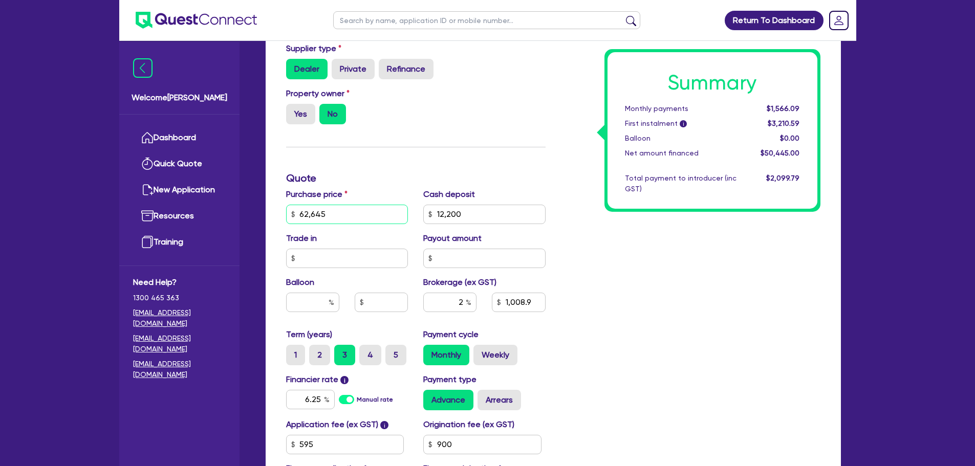
click at [334, 209] on input "62,645" at bounding box center [347, 214] width 122 height 19
type input "62,645"
type input "12,200"
type input "1,008.9"
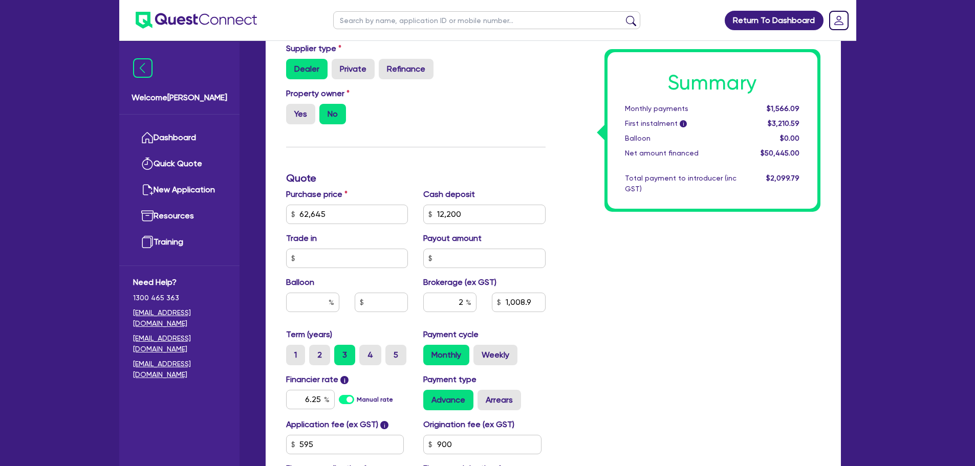
click at [542, 119] on div "Property owner Yes No" at bounding box center [415, 109] width 275 height 45
type input "62,645"
type input "12,200"
type input "1,008.9"
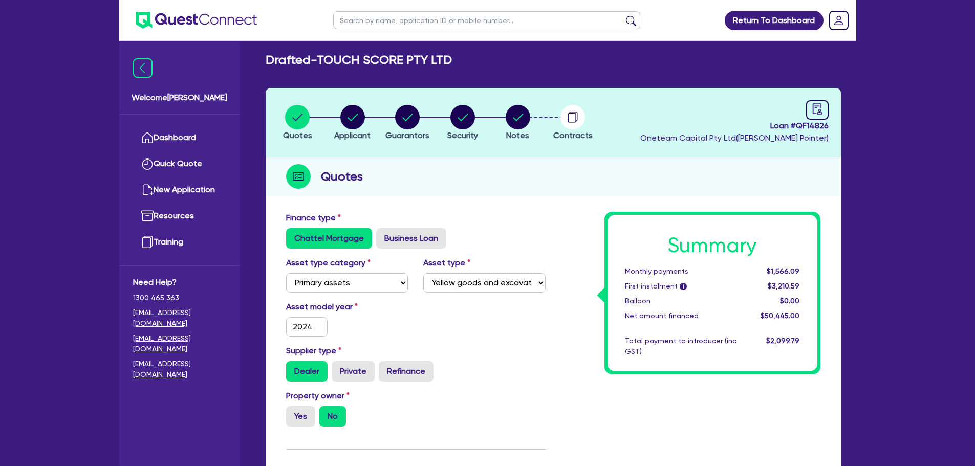
scroll to position [0, 0]
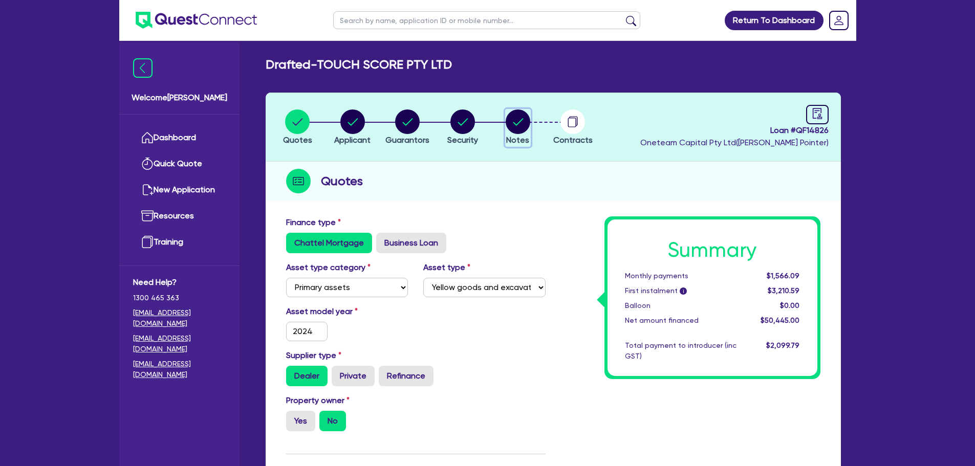
click at [512, 120] on circle "button" at bounding box center [517, 121] width 25 height 25
select select "Other"
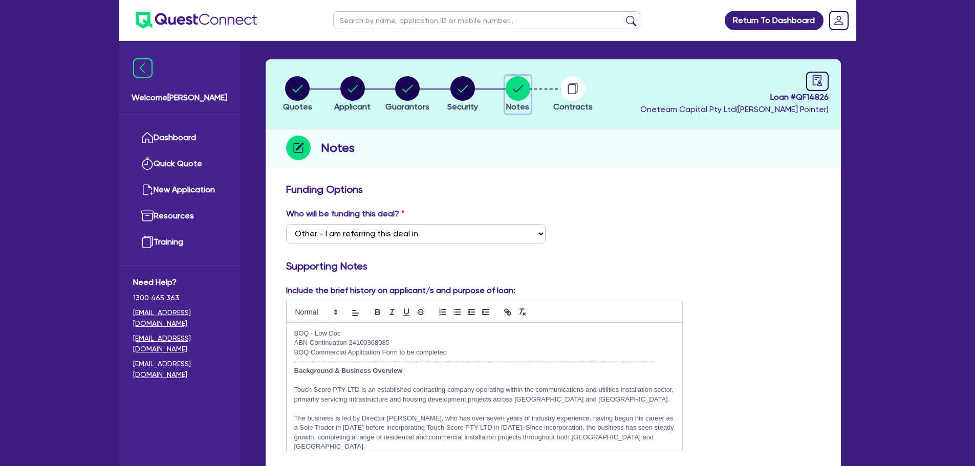
scroll to position [51, 0]
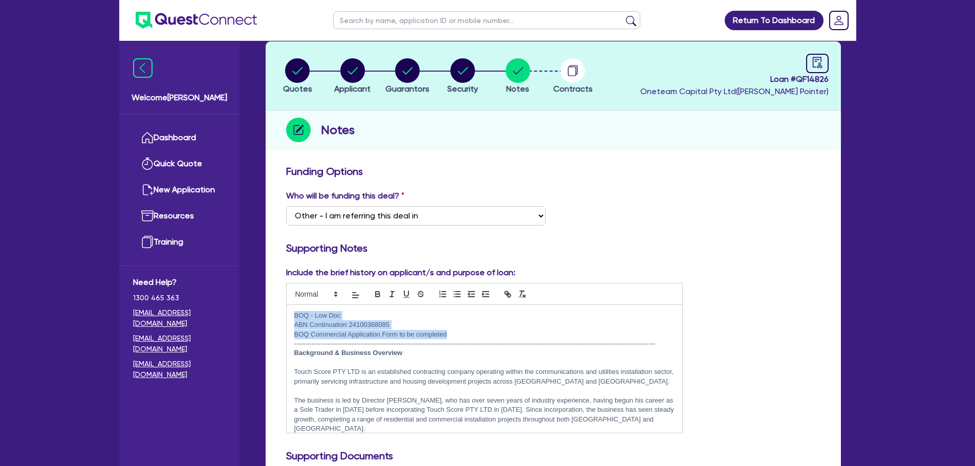
drag, startPoint x: 462, startPoint y: 331, endPoint x: 295, endPoint y: 313, distance: 168.8
click at [295, 313] on div "BOQ - Low Doc ABN Continuation 24100368085 BOQ Commercial Application Form to b…" at bounding box center [484, 369] width 396 height 128
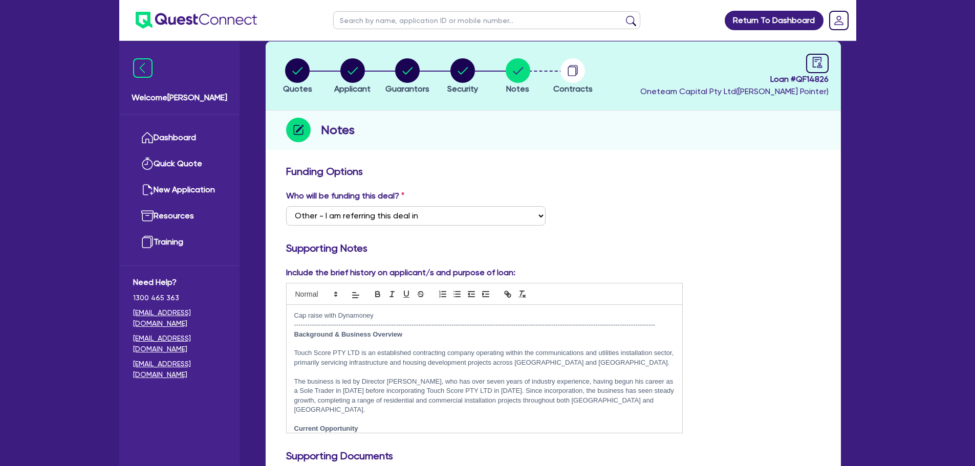
click at [631, 211] on div "Who will be funding this deal? Select I want Quest to fund 100% I will fund 100…" at bounding box center [552, 212] width 549 height 44
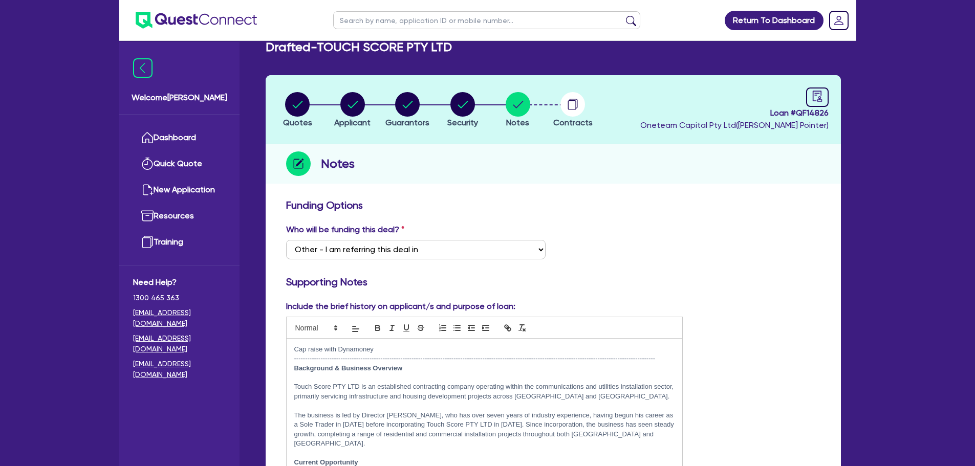
scroll to position [0, 0]
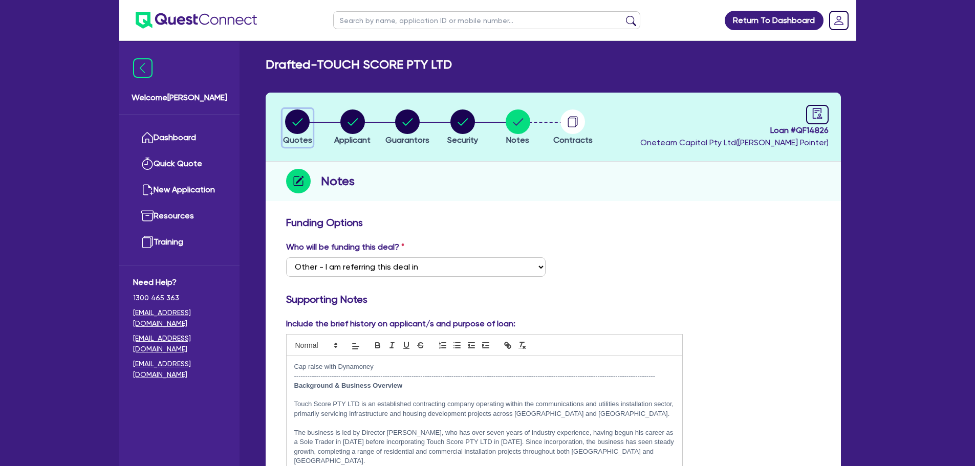
click at [288, 126] on circle "button" at bounding box center [297, 121] width 25 height 25
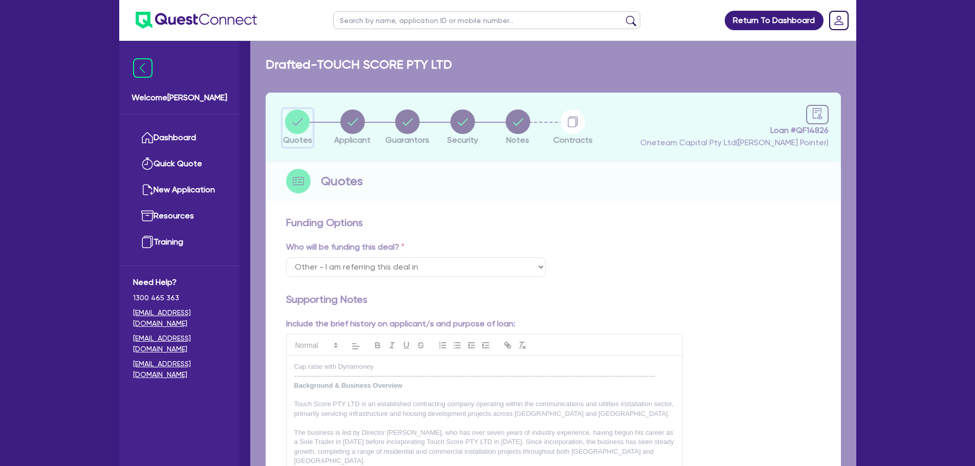
select select "PRIMARY_ASSETS"
select select "YELLOW_GOODS_AND_EXCAVATORS"
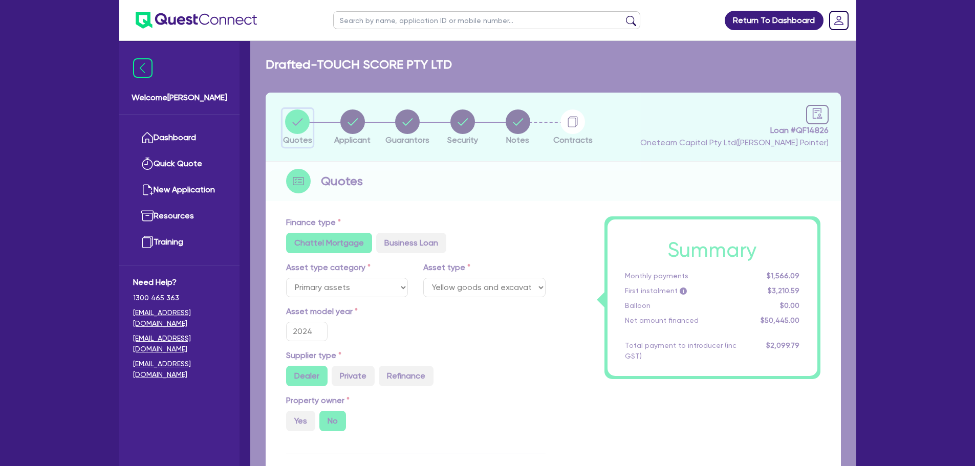
type input "62,645"
type input "12,200"
type input "1,008.9"
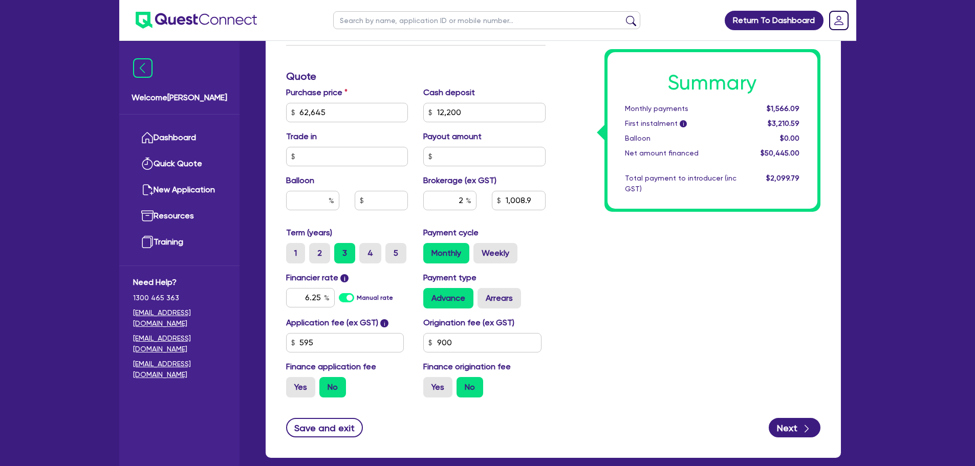
scroll to position [409, 0]
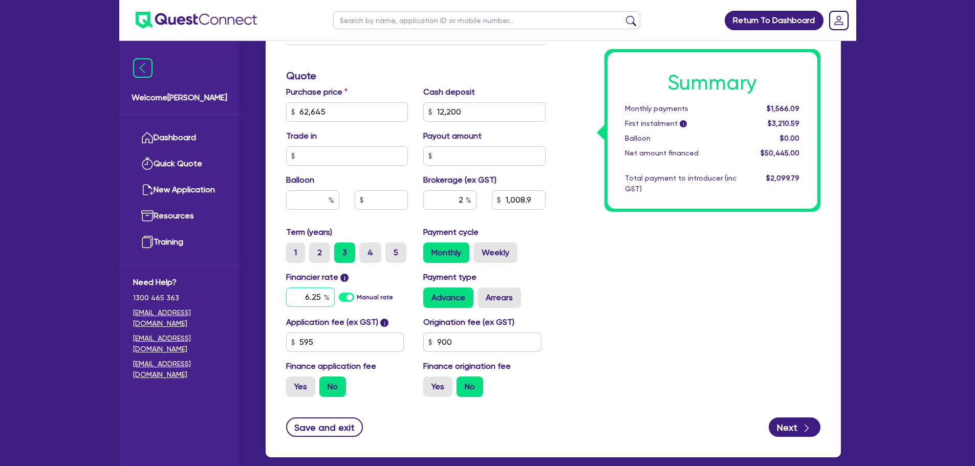
click at [317, 298] on input "6.25" at bounding box center [310, 297] width 49 height 19
type input "8.19"
type input "62,645"
type input "12,200"
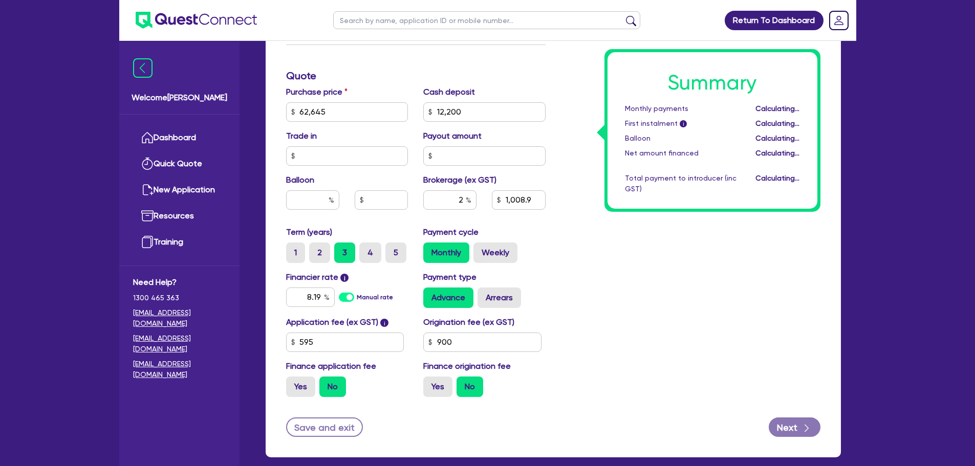
type input "1,008.9"
type input "62,645"
type input "12,200"
type input "1,008.9"
click at [313, 300] on input "8.19" at bounding box center [310, 297] width 49 height 19
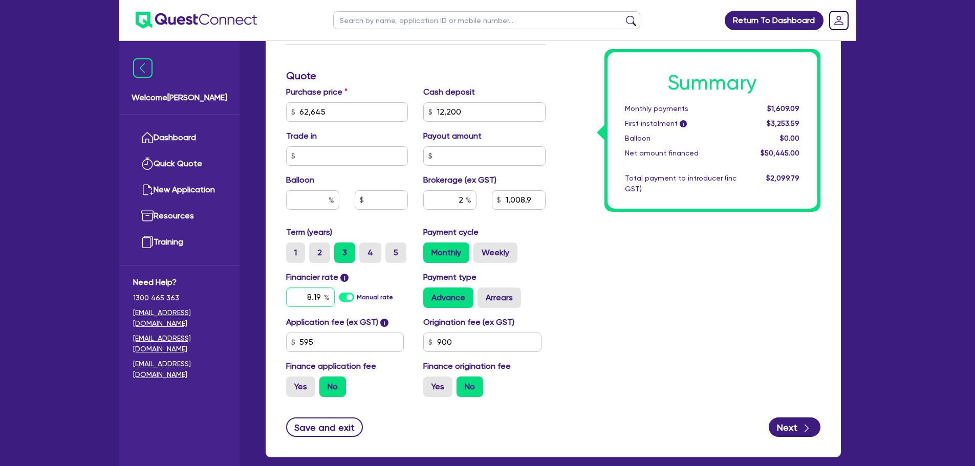
click at [313, 300] on input "8.19" at bounding box center [310, 297] width 49 height 19
type input "9.44"
type input "62,645"
type input "12,200"
type input "1,008.9"
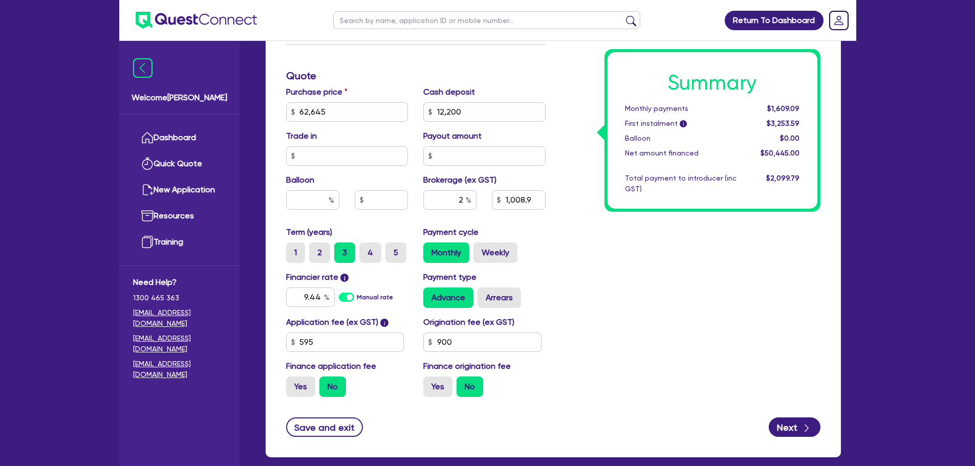
click at [735, 359] on div "Summary Monthly payments $1,609.09 First instalment i $3,253.59 Balloon $0.00 N…" at bounding box center [690, 106] width 275 height 598
type input "62,645"
type input "12,200"
type input "1,008.9"
click at [460, 195] on input "2" at bounding box center [449, 199] width 53 height 19
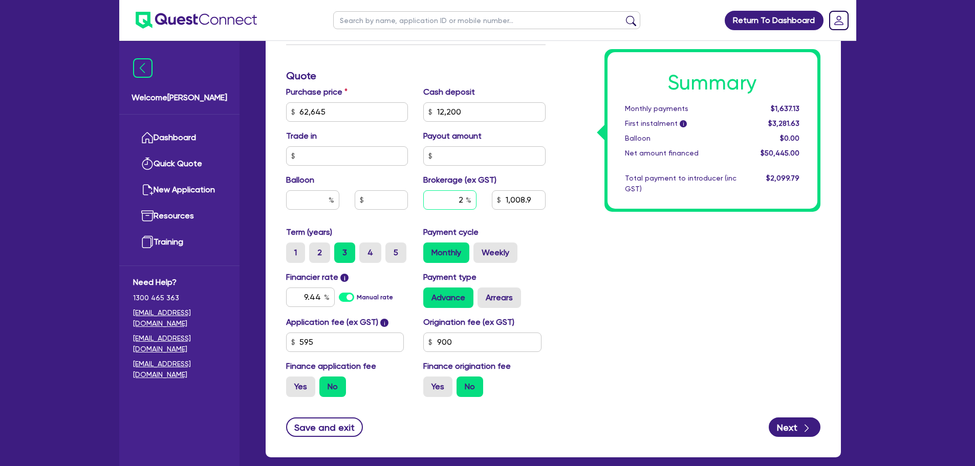
click at [460, 195] on input "2" at bounding box center [449, 199] width 53 height 19
type input "5"
type input "62,645"
type input "12,200"
type input "1,008.9"
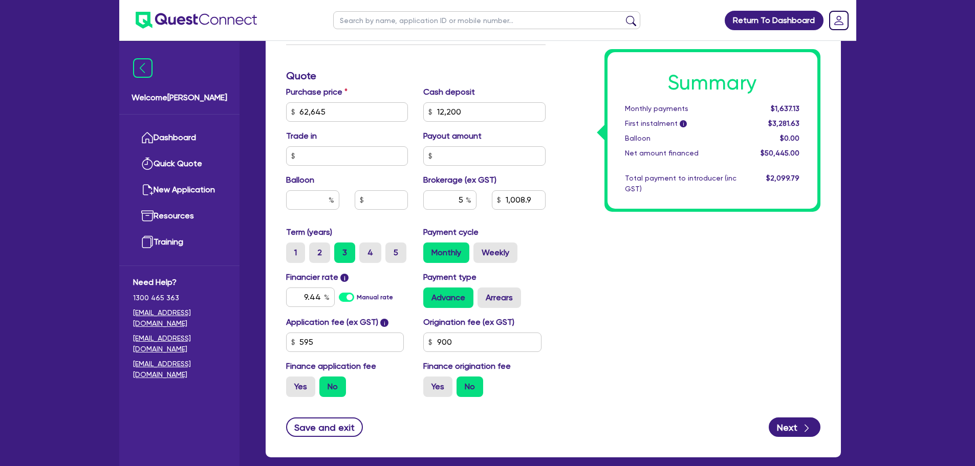
drag, startPoint x: 655, startPoint y: 306, endPoint x: 646, endPoint y: 303, distance: 9.6
click at [654, 306] on div "Summary Monthly payments $1,637.13 First instalment i $3,281.63 Balloon $0.00 N…" at bounding box center [690, 106] width 275 height 598
type input "62,645"
type input "12,200"
type input "2,522.25"
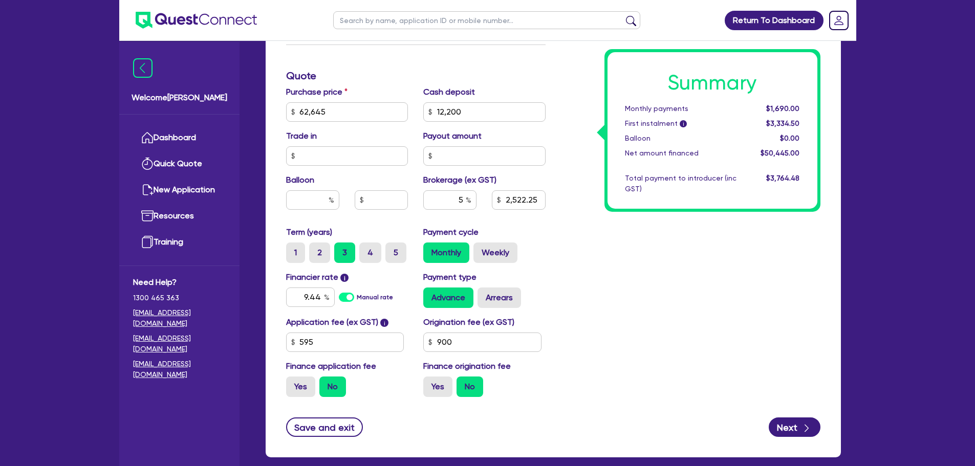
click at [317, 188] on div "Balloon" at bounding box center [347, 196] width 138 height 44
click at [319, 257] on label "2" at bounding box center [319, 252] width 21 height 20
click at [316, 249] on input "2" at bounding box center [312, 245] width 7 height 7
radio input "true"
type input "62,645"
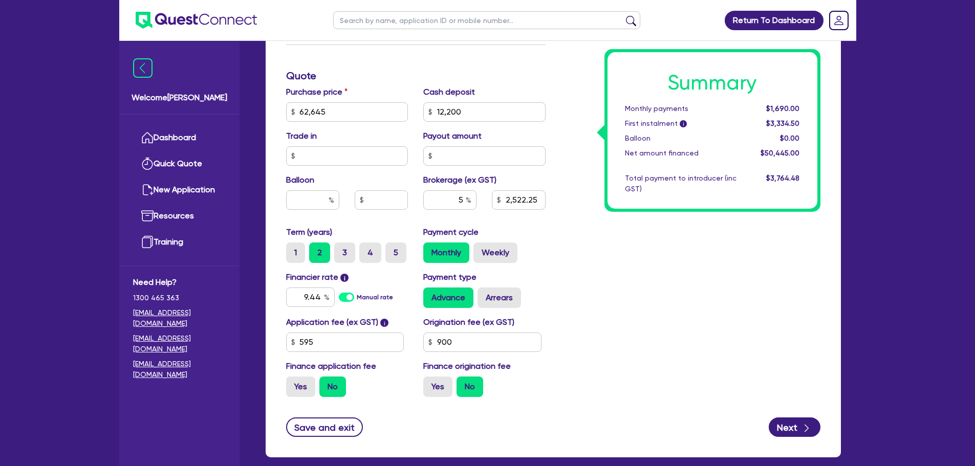
type input "12,200"
type input "2,522.25"
type input "62,645"
type input "12,200"
type input "2,522.25"
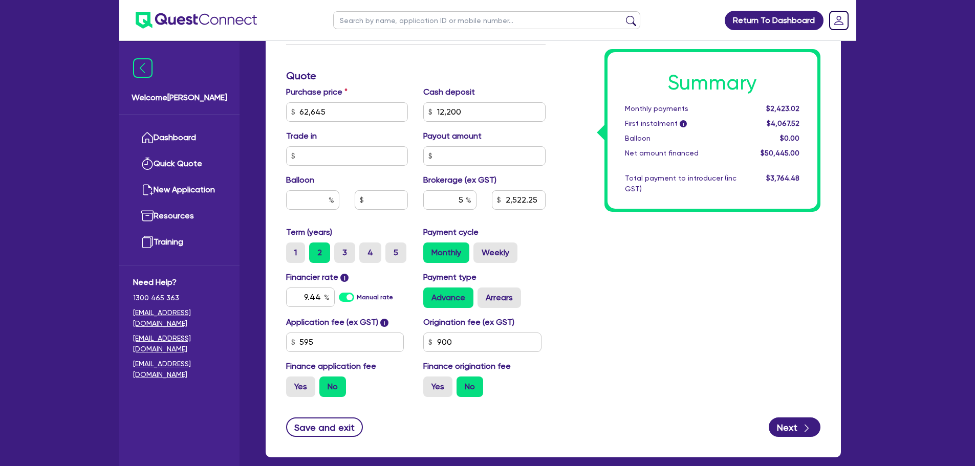
click at [620, 267] on div "Summary Monthly payments $2,423.02 First instalment i $4,067.52 Balloon $0.00 N…" at bounding box center [690, 106] width 275 height 598
click at [469, 118] on input "12,200" at bounding box center [484, 111] width 122 height 19
type input "62,645"
type input "2,522.25"
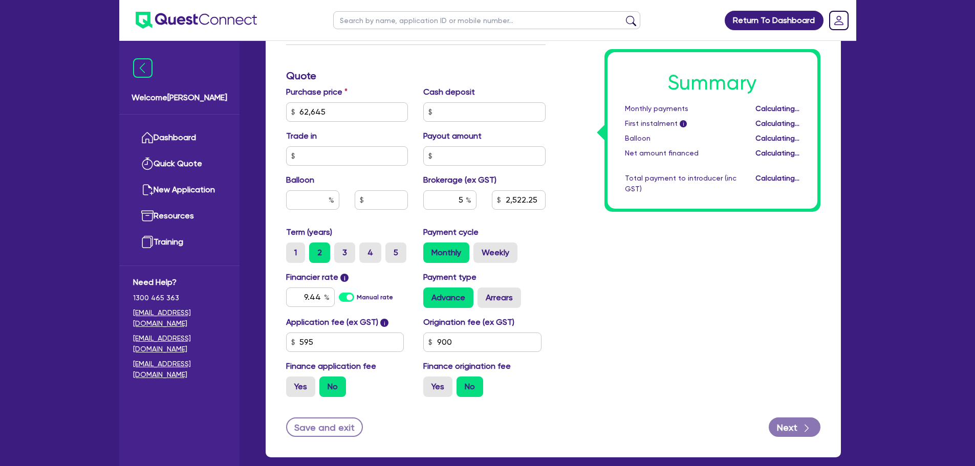
click at [582, 255] on div "Summary Monthly payments Calculating... First instalment i Calculating... Ballo…" at bounding box center [690, 106] width 275 height 598
type input "62,645"
type input "3,132.25"
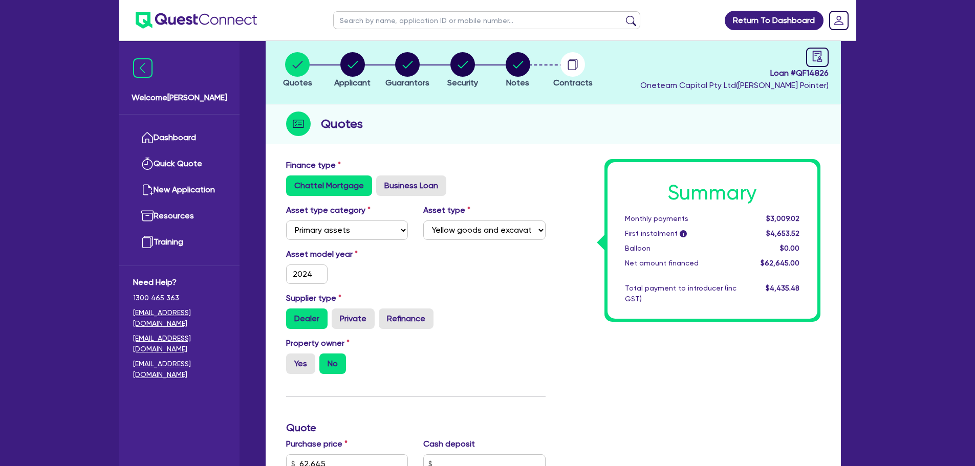
scroll to position [0, 0]
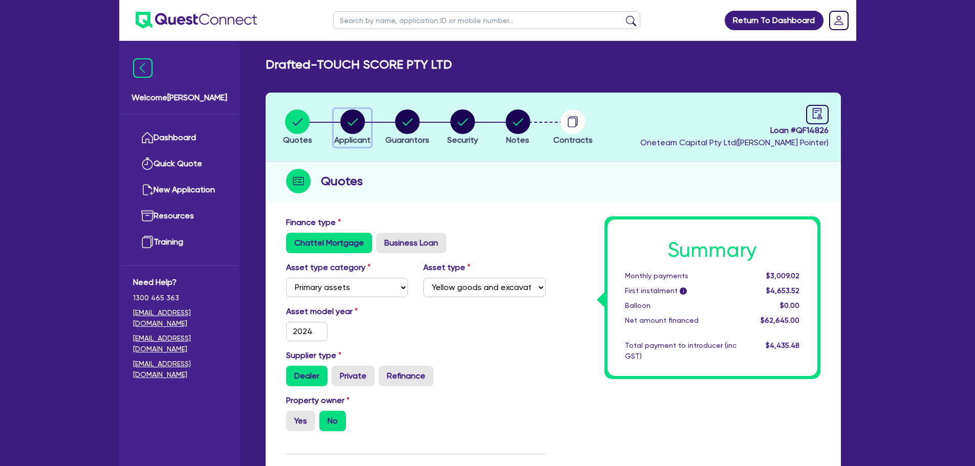
click at [338, 114] on div "button" at bounding box center [352, 121] width 36 height 25
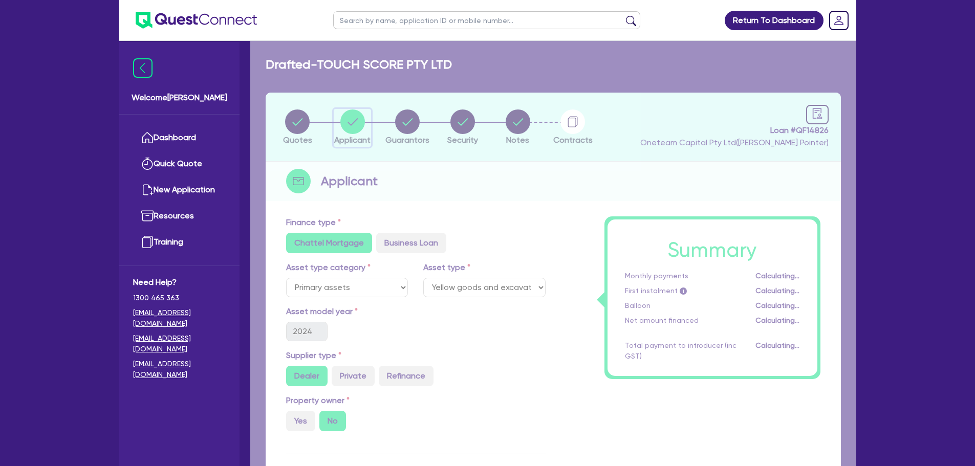
select select "COMPANY"
select select "BUILDING_CONSTRUCTION"
select select "TRADES_SERVICES_BUSINESSES_GOVERNMENT"
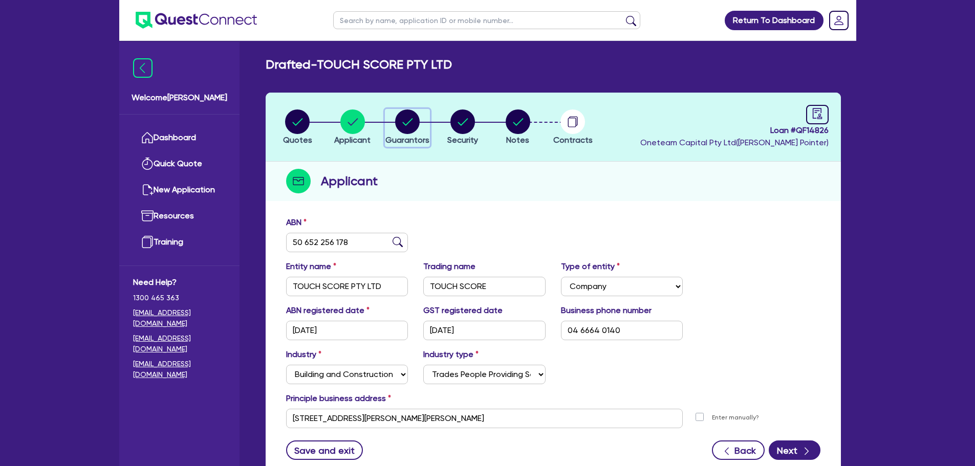
click at [413, 119] on circle "button" at bounding box center [407, 121] width 25 height 25
select select "MR"
select select "[GEOGRAPHIC_DATA]"
select select "SINGLE"
select select "CASH"
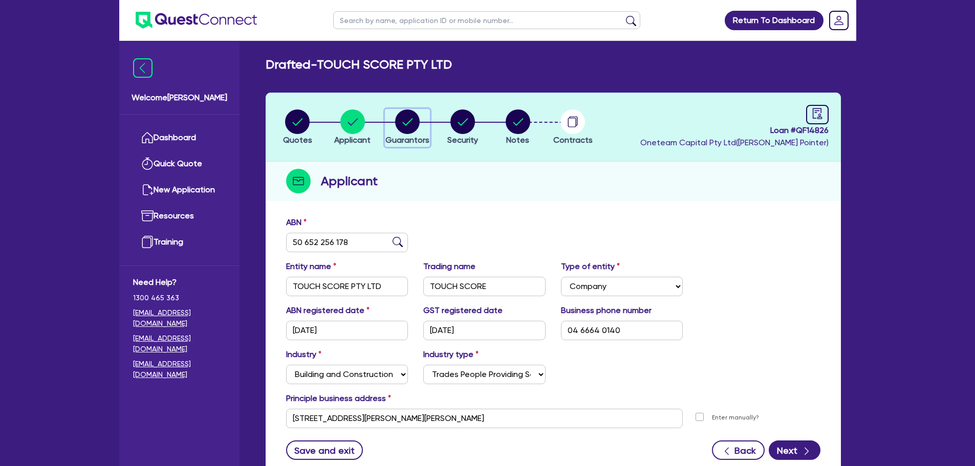
select select "VEHICLE"
select select "TRUCK"
select select "EQUIPMENT"
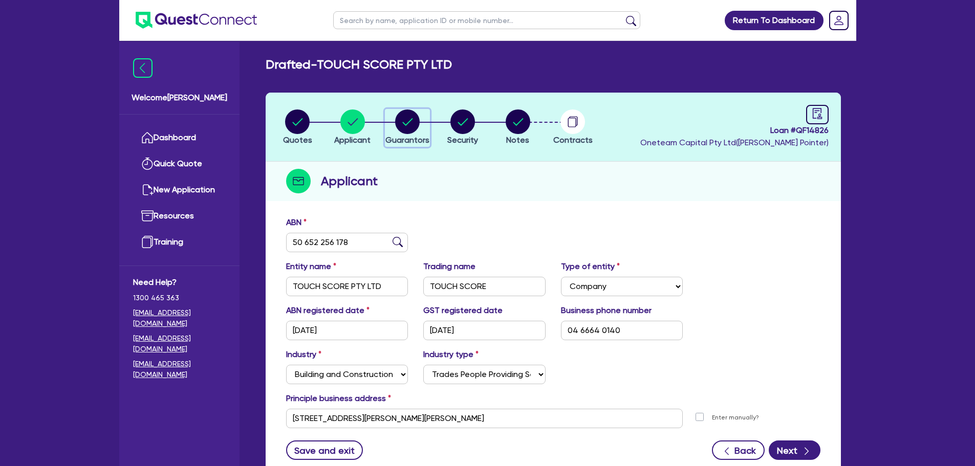
select select "HOUSEHOLD_PERSONAL"
select select "TRUCK_LOAN"
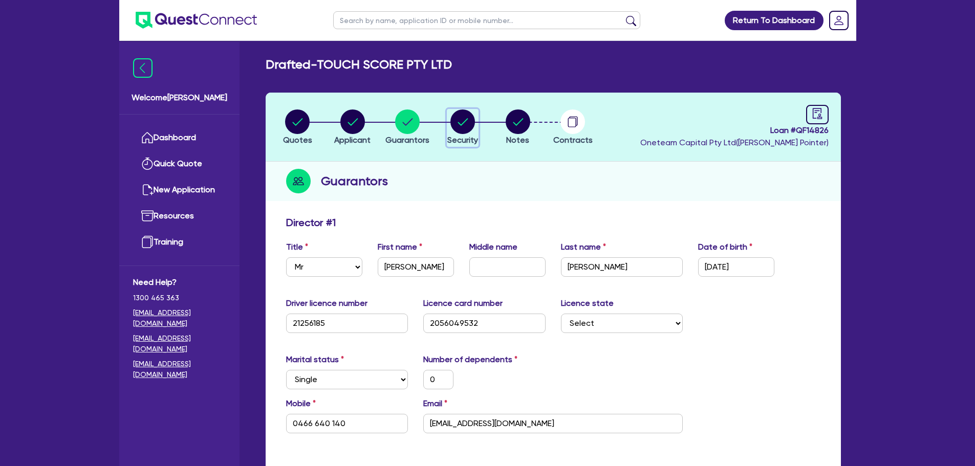
click at [469, 116] on circle "button" at bounding box center [462, 121] width 25 height 25
select select "PRIMARY_ASSETS"
select select "YELLOW_GOODS_AND_EXCAVATORS"
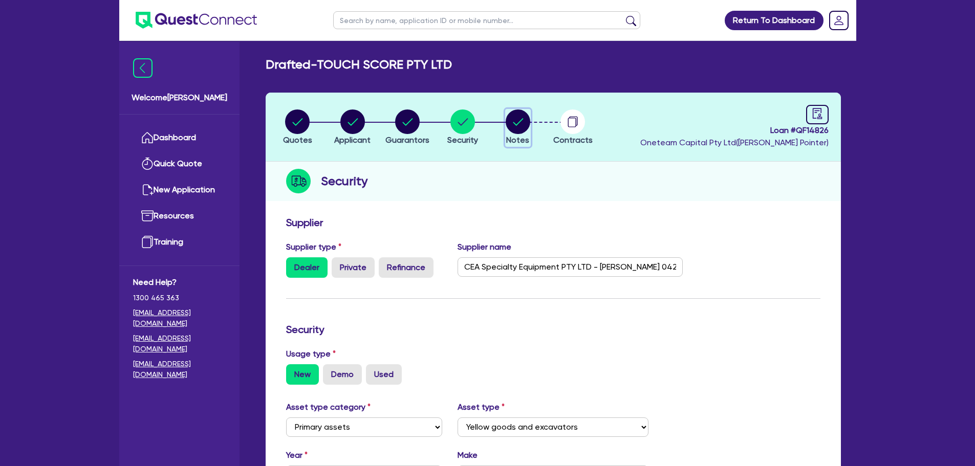
click at [517, 116] on circle "button" at bounding box center [517, 121] width 25 height 25
select select "Other"
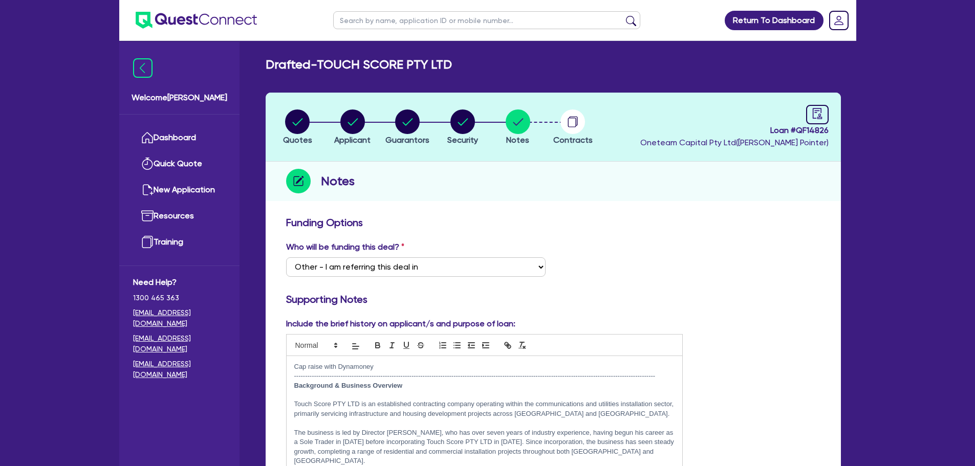
click at [310, 367] on p "Cap raise with Dynamoney" at bounding box center [484, 366] width 381 height 9
drag, startPoint x: 393, startPoint y: 365, endPoint x: 284, endPoint y: 367, distance: 109.0
click at [284, 367] on div "Include the brief history on applicant/s and purpose of loan: Cap Raise with Dy…" at bounding box center [484, 401] width 412 height 167
click at [374, 344] on icon "button" at bounding box center [377, 345] width 9 height 9
click at [392, 368] on p "Cap Raise with Dynamoney" at bounding box center [484, 366] width 381 height 9
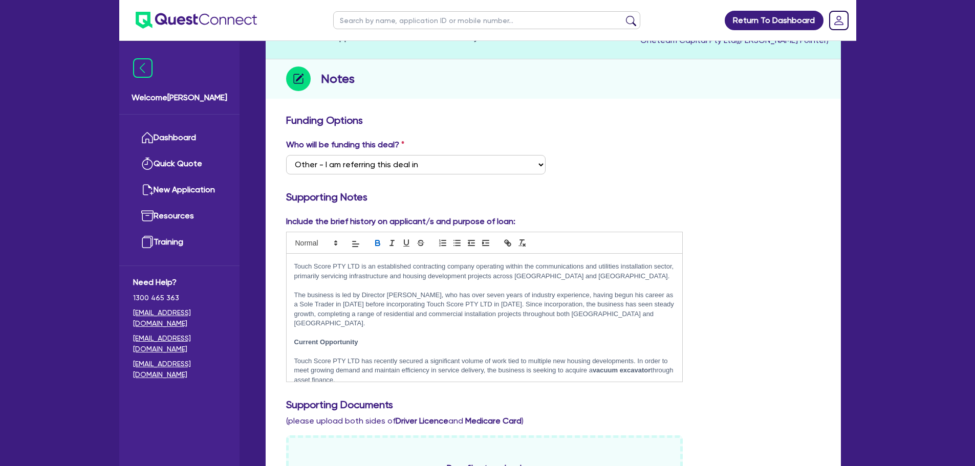
scroll to position [51, 0]
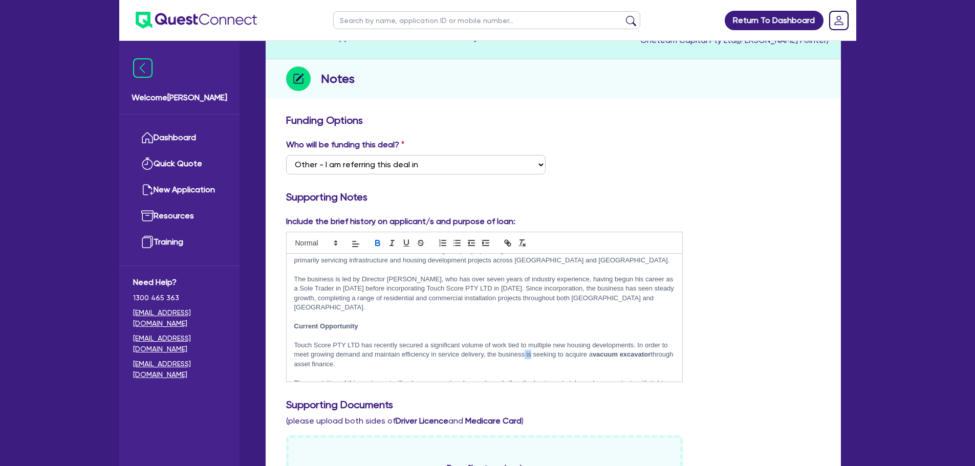
drag, startPoint x: 533, startPoint y: 355, endPoint x: 538, endPoint y: 355, distance: 5.6
click at [538, 355] on p "Touch Score PTY LTD has recently secured a significant volume of work tied to m…" at bounding box center [484, 355] width 381 height 28
drag, startPoint x: 569, startPoint y: 356, endPoint x: 534, endPoint y: 357, distance: 35.3
click at [534, 357] on p "Touch Score PTY LTD has recently secured a significant volume of work tied to m…" at bounding box center [484, 355] width 381 height 28
click at [579, 357] on p "Touch Score PTY LTD has recently secured a significant volume of work tied to m…" at bounding box center [484, 355] width 381 height 28
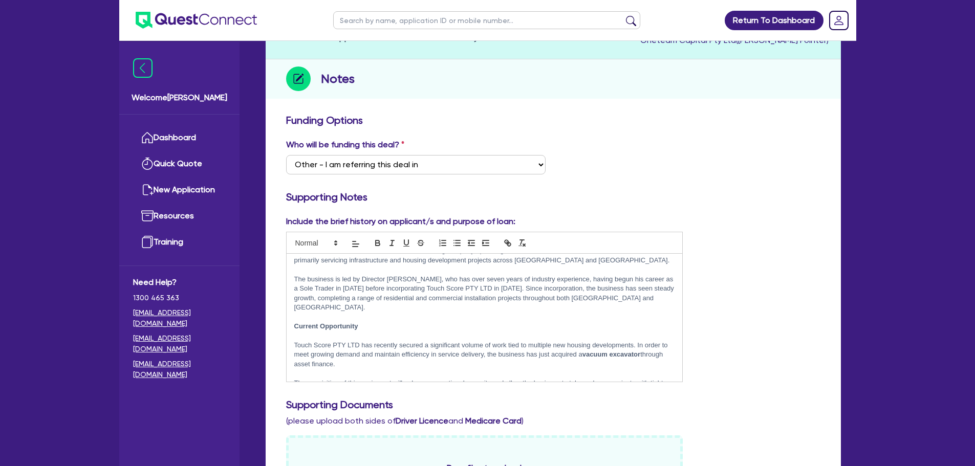
drag, startPoint x: 362, startPoint y: 363, endPoint x: 294, endPoint y: 364, distance: 68.0
click at [294, 364] on p "Touch Score PTY LTD has recently secured a significant volume of work tied to m…" at bounding box center [484, 355] width 381 height 28
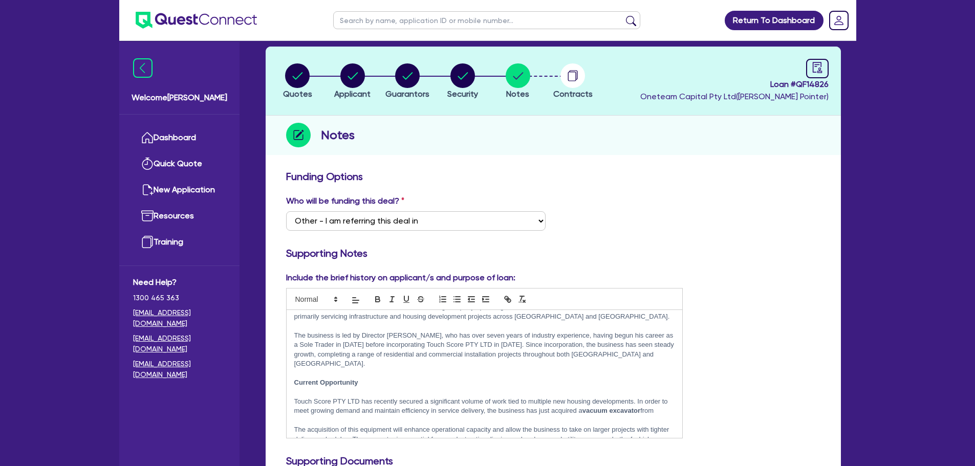
scroll to position [0, 0]
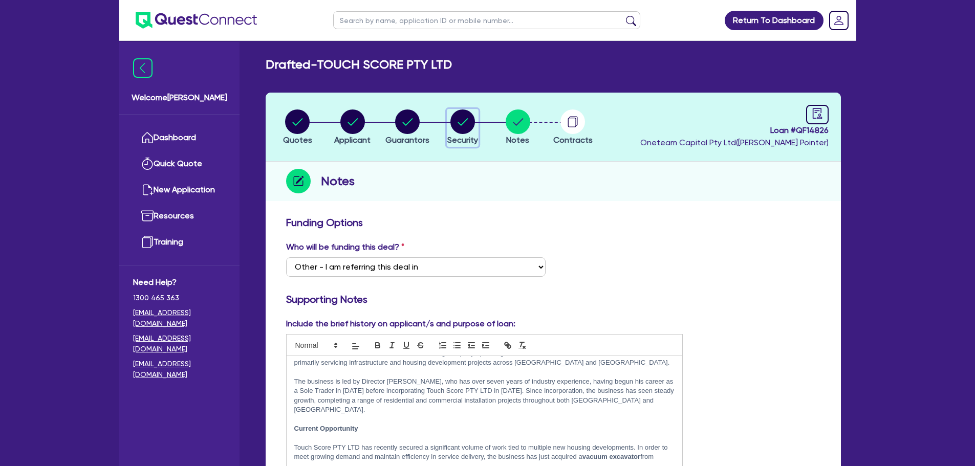
click at [461, 118] on circle "button" at bounding box center [462, 121] width 25 height 25
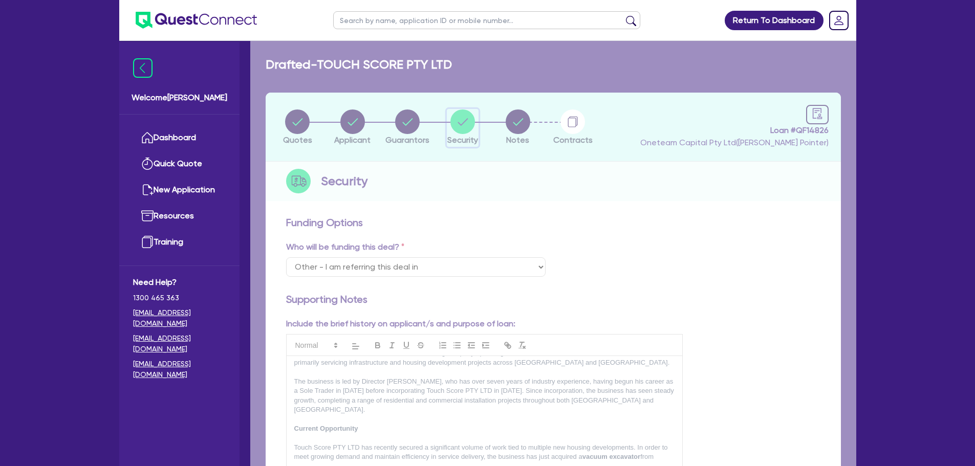
select select "PRIMARY_ASSETS"
select select "YELLOW_GOODS_AND_EXCAVATORS"
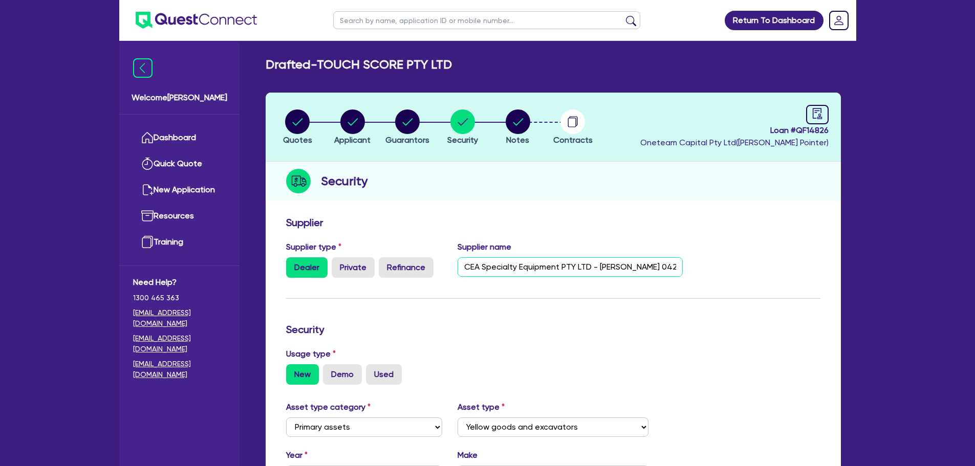
drag, startPoint x: 590, startPoint y: 268, endPoint x: 468, endPoint y: 268, distance: 122.8
click at [465, 270] on input "CEA Specialty Equipment PTY LTD - [PERSON_NAME] 0421232721 - [PERSON_NAME][EMAI…" at bounding box center [569, 266] width 225 height 19
click at [511, 118] on circle "button" at bounding box center [517, 121] width 25 height 25
select select "Other"
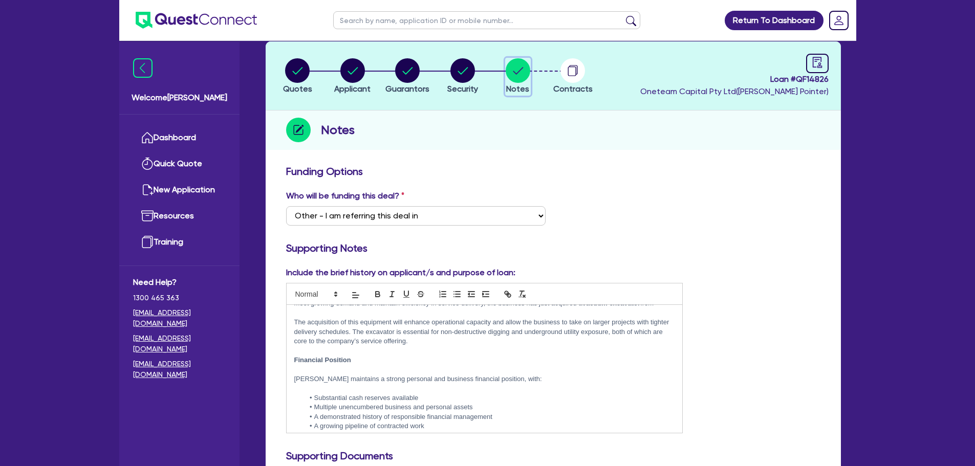
scroll to position [102, 0]
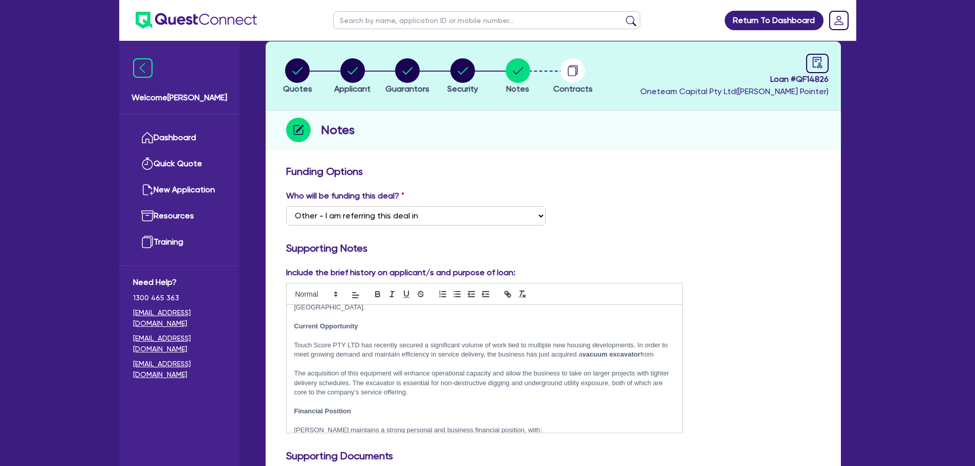
click at [665, 356] on p "Touch Score PTY LTD has recently secured a significant volume of work tied to m…" at bounding box center [484, 350] width 381 height 19
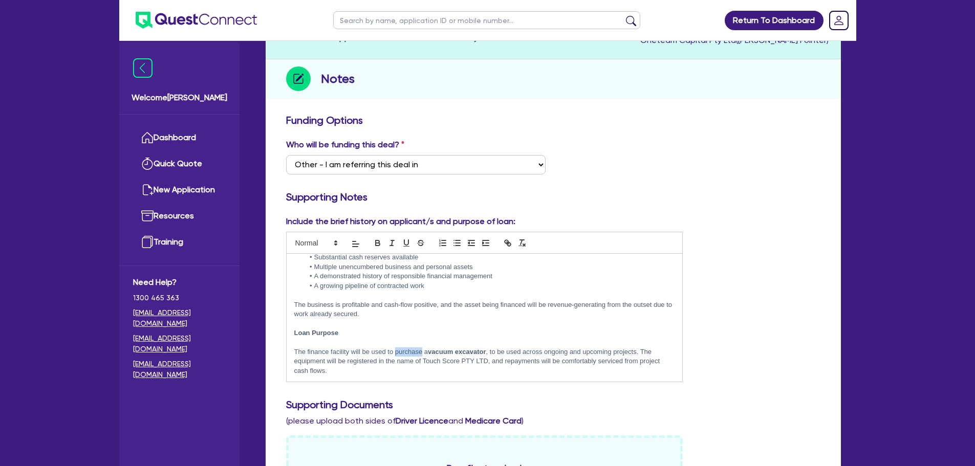
drag, startPoint x: 395, startPoint y: 352, endPoint x: 421, endPoint y: 350, distance: 26.2
click at [421, 350] on p "The finance facility will be used to purchase a vacuum excavator , to be used a…" at bounding box center [484, 361] width 381 height 28
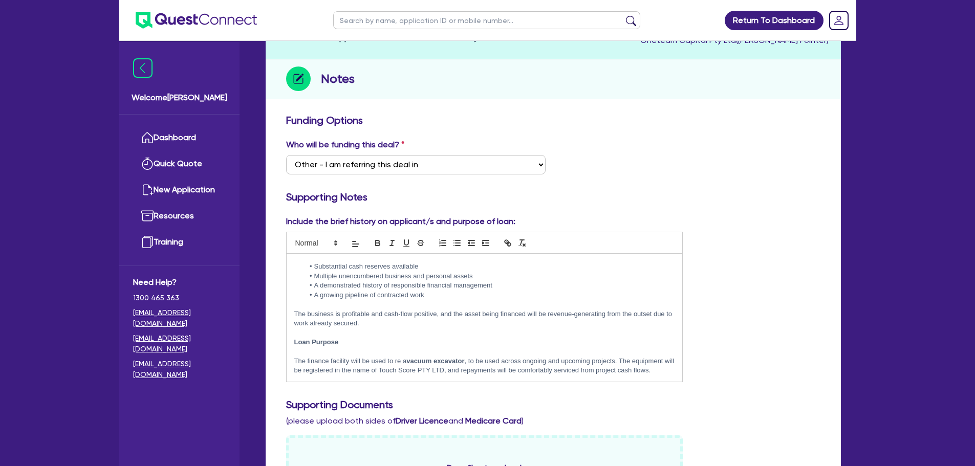
scroll to position [252, 0]
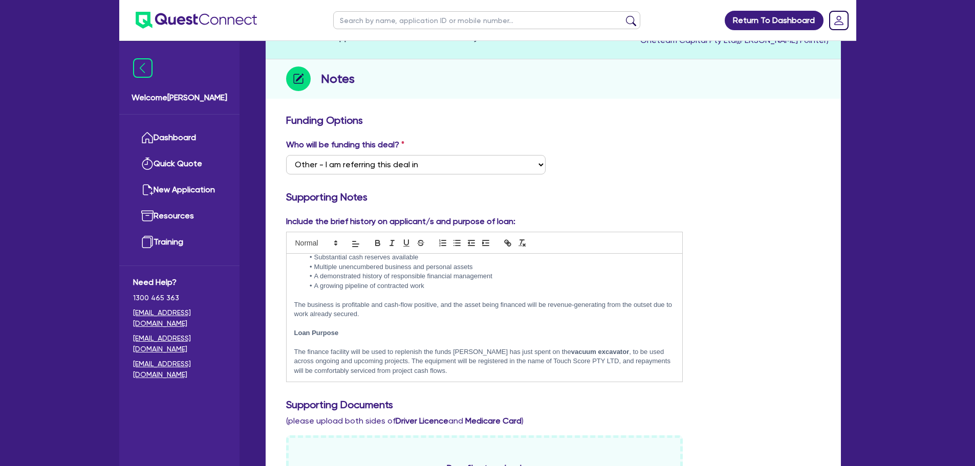
click at [595, 353] on p "The finance facility will be used to replenish the funds [PERSON_NAME] has just…" at bounding box center [484, 361] width 381 height 28
drag, startPoint x: 598, startPoint y: 354, endPoint x: 604, endPoint y: 369, distance: 16.3
click at [604, 369] on p "The finance facility will be used to replenish the funds [PERSON_NAME] has just…" at bounding box center [484, 361] width 381 height 28
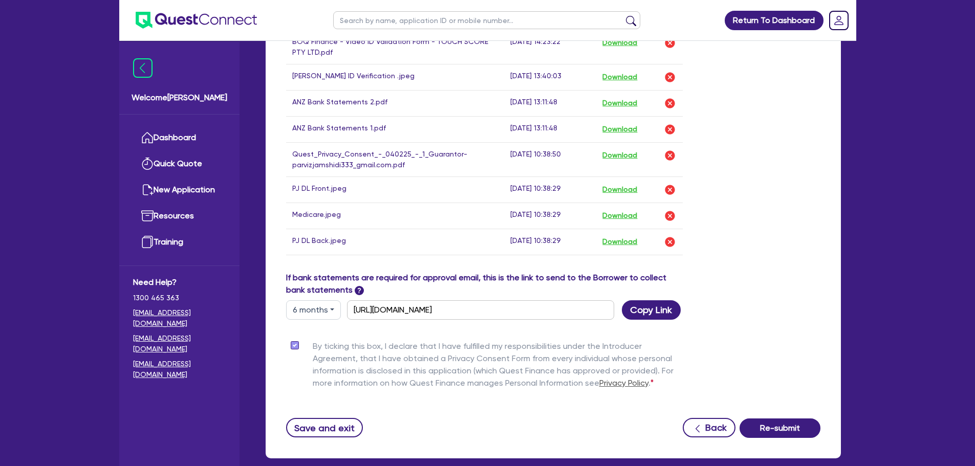
scroll to position [760, 0]
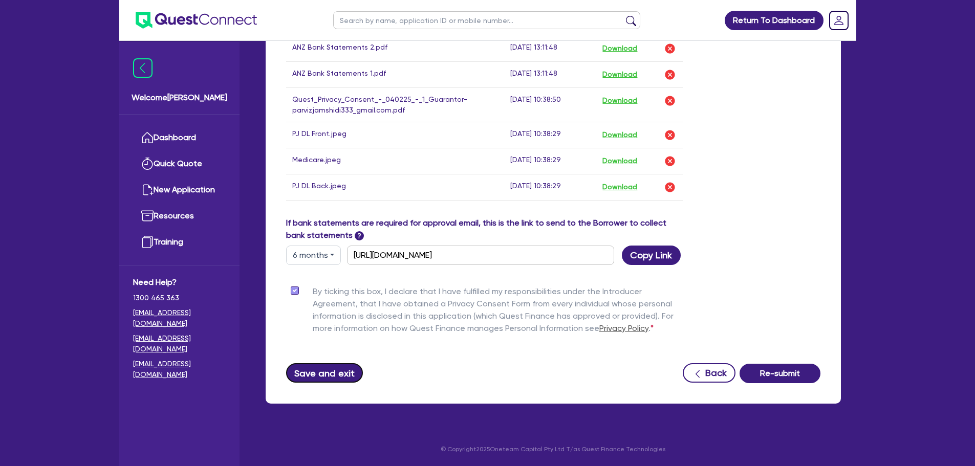
click at [322, 376] on button "Save and exit" at bounding box center [324, 372] width 77 height 19
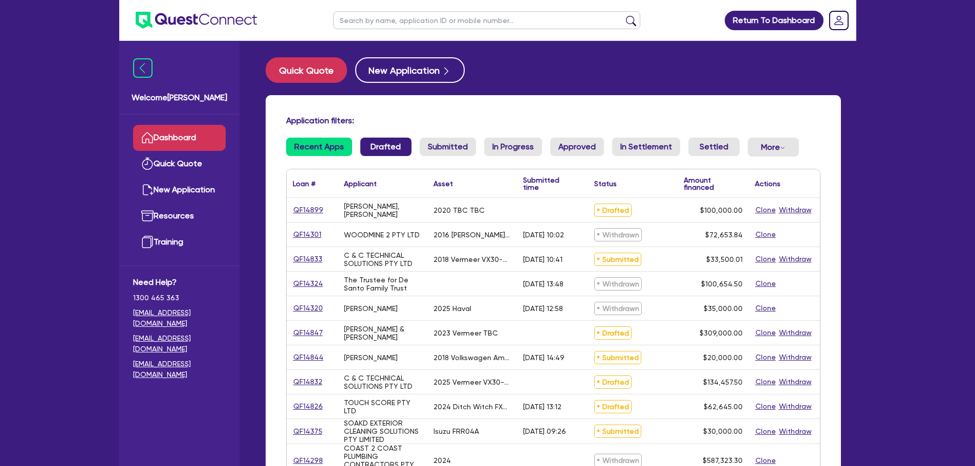
click at [380, 152] on link "Drafted" at bounding box center [385, 147] width 51 height 18
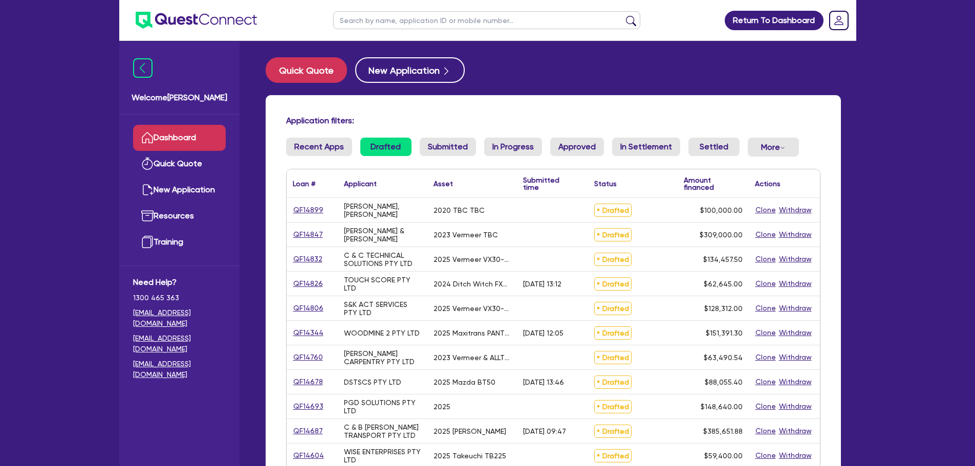
click at [380, 146] on link "Drafted" at bounding box center [385, 147] width 51 height 18
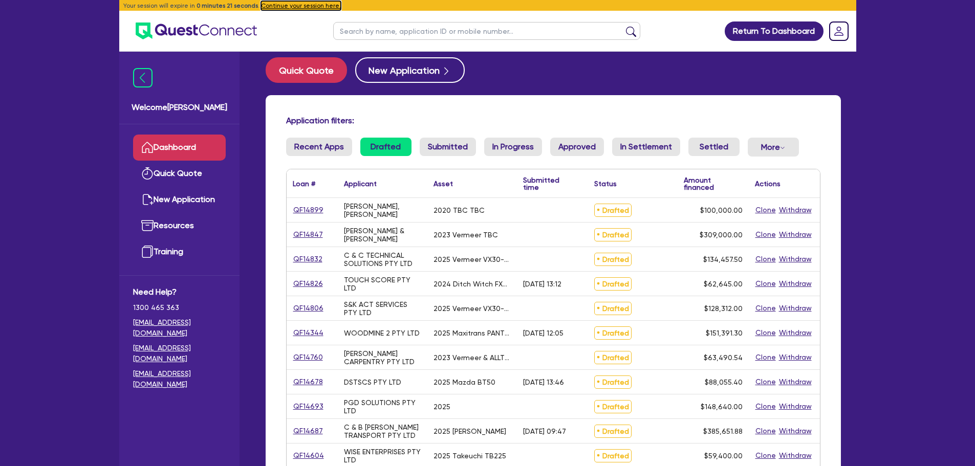
click at [277, 5] on button "Continue your session here." at bounding box center [301, 5] width 80 height 9
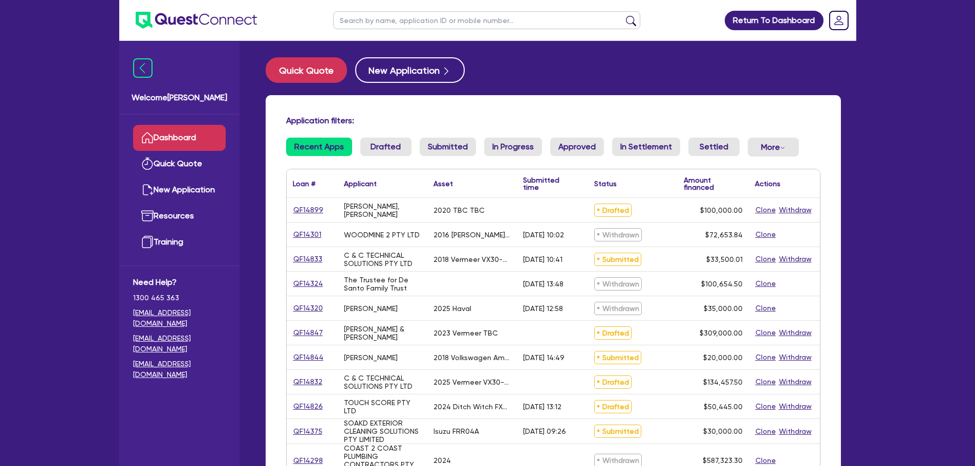
click at [386, 21] on input "text" at bounding box center [486, 20] width 307 height 18
type input "nmotion"
click at [623, 15] on button "submit" at bounding box center [631, 22] width 16 height 14
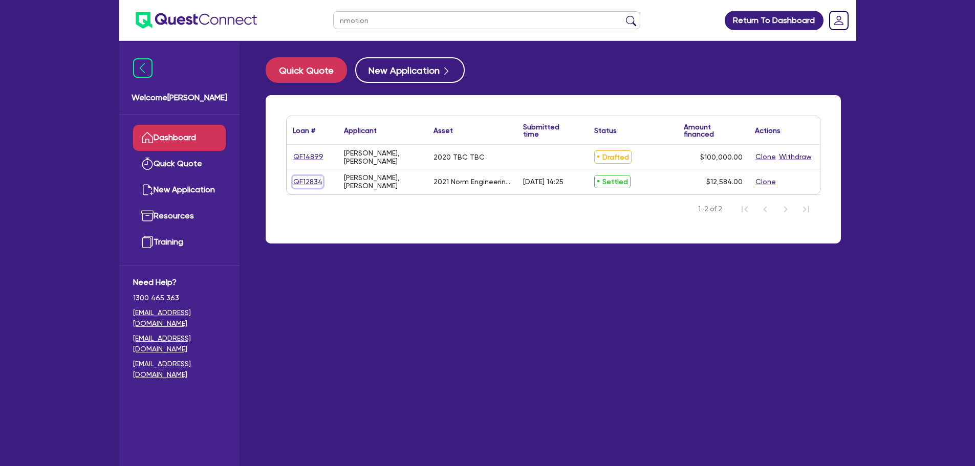
click at [310, 182] on link "QF12834" at bounding box center [308, 182] width 30 height 12
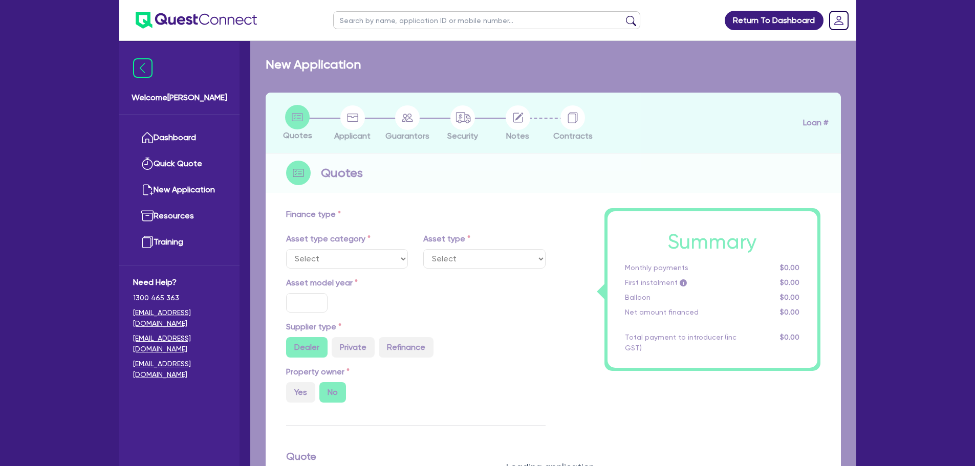
select select "SECONDARY_ASSETS"
type input "2021"
radio input "true"
type input "10,939.5"
type input "6.39"
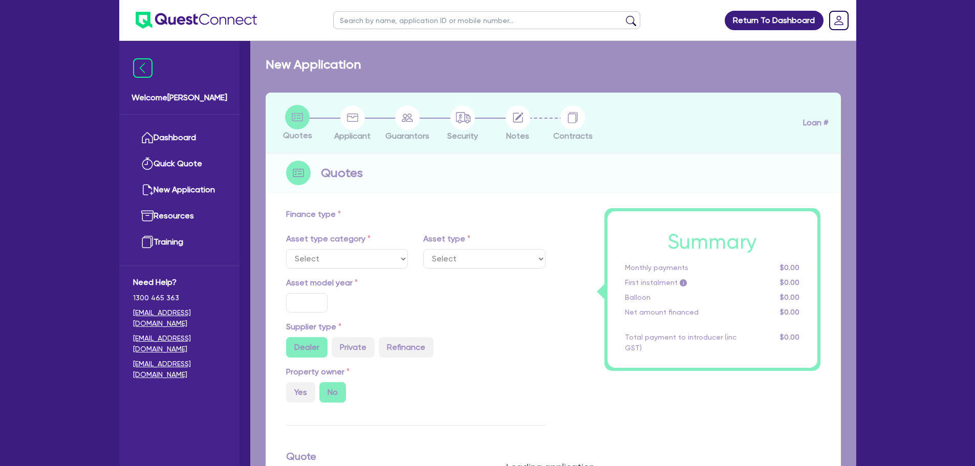
type input "795.6"
type input "10.45"
type input "495"
type input "1,000"
select select "OTHER"
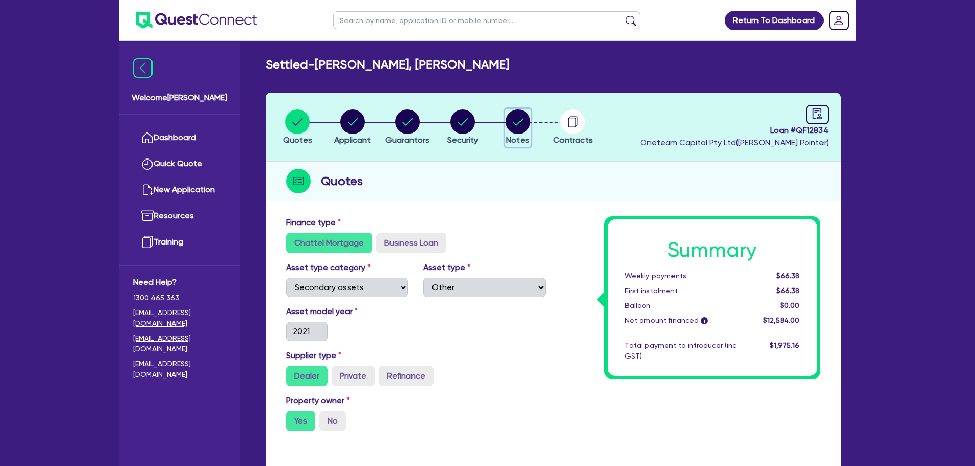
click at [517, 123] on circle "button" at bounding box center [517, 121] width 25 height 25
select select "Other"
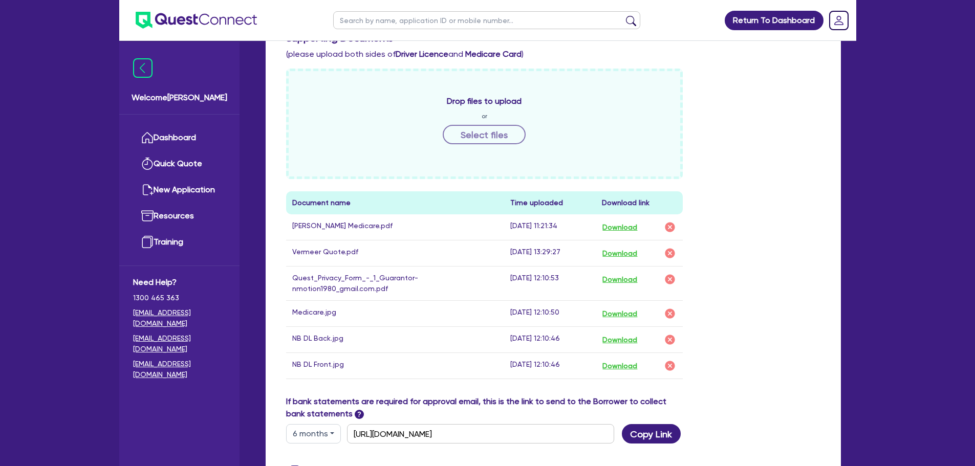
scroll to position [460, 0]
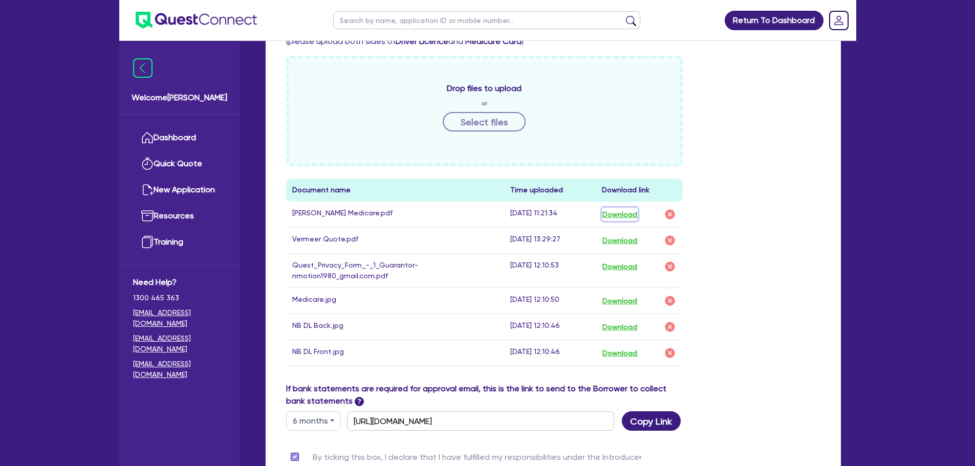
click at [619, 211] on button "Download" at bounding box center [620, 214] width 36 height 13
click at [626, 353] on button "Download" at bounding box center [620, 352] width 36 height 13
click at [634, 325] on button "Download" at bounding box center [620, 326] width 36 height 13
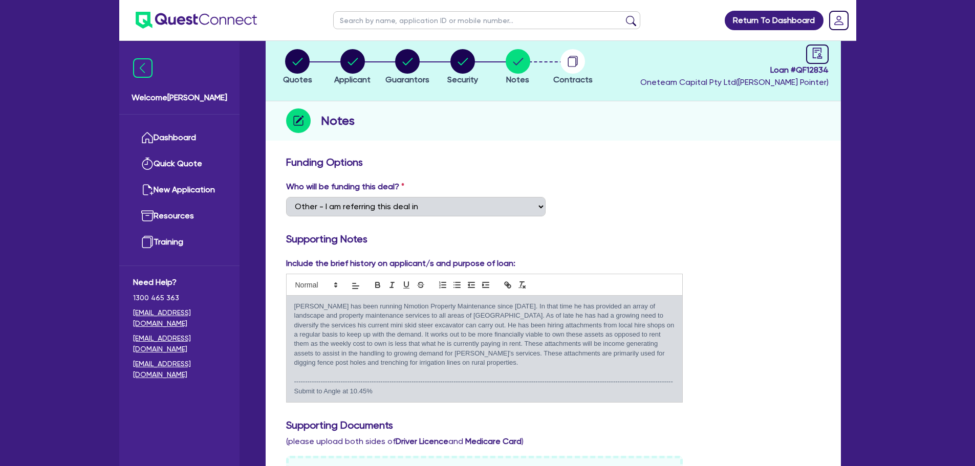
scroll to position [0, 0]
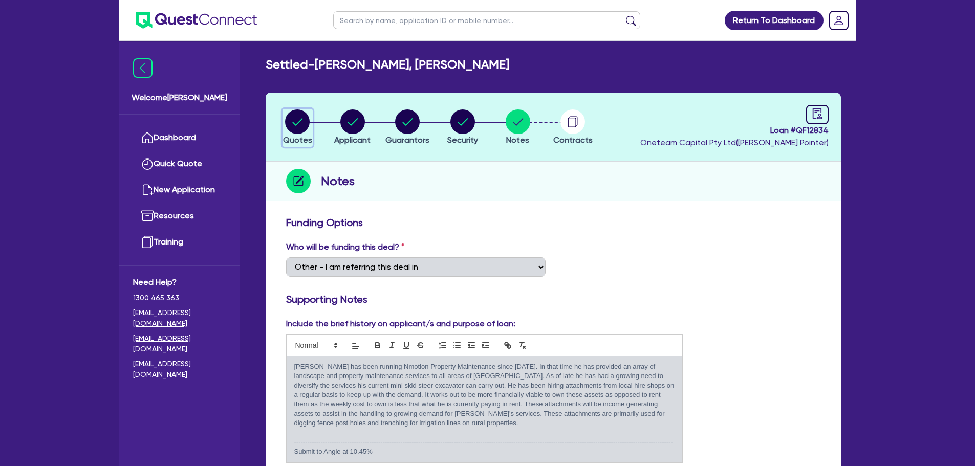
click at [293, 117] on circle "button" at bounding box center [297, 121] width 25 height 25
select select "SECONDARY_ASSETS"
select select "OTHER"
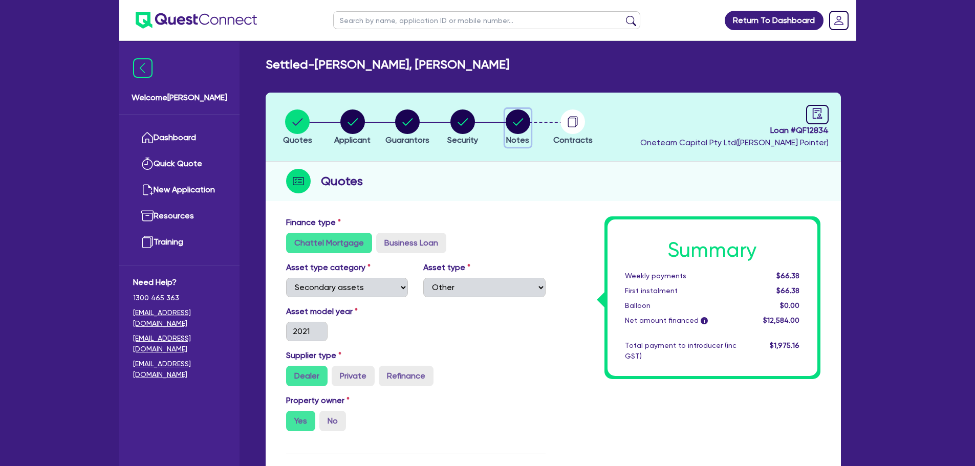
click at [516, 117] on circle "button" at bounding box center [517, 121] width 25 height 25
select select "Other"
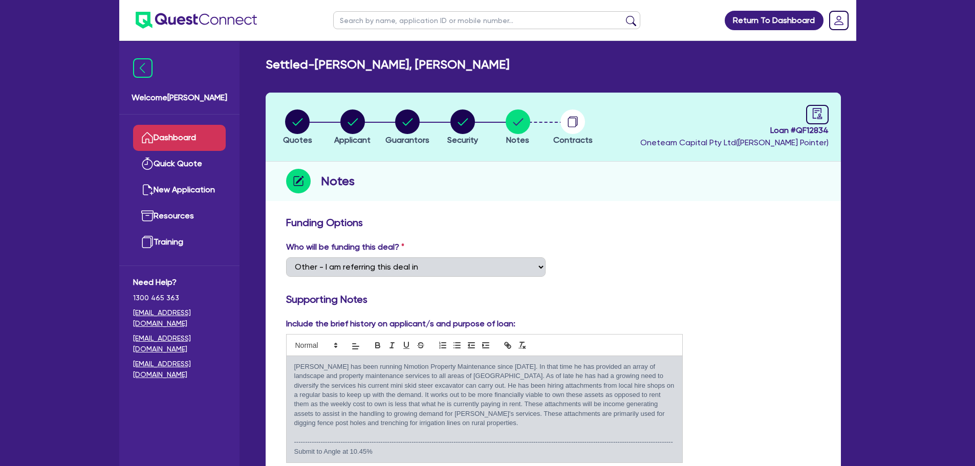
click at [169, 135] on link "Dashboard" at bounding box center [179, 138] width 93 height 26
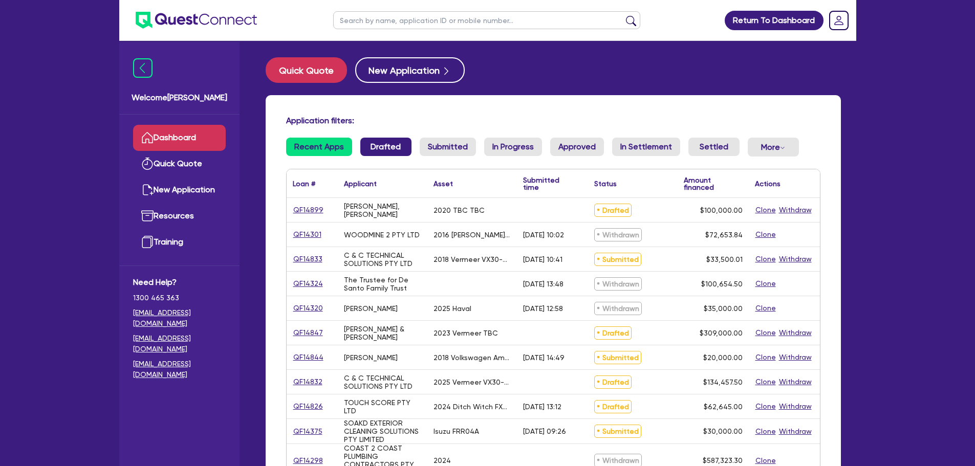
click at [372, 143] on link "Drafted" at bounding box center [385, 147] width 51 height 18
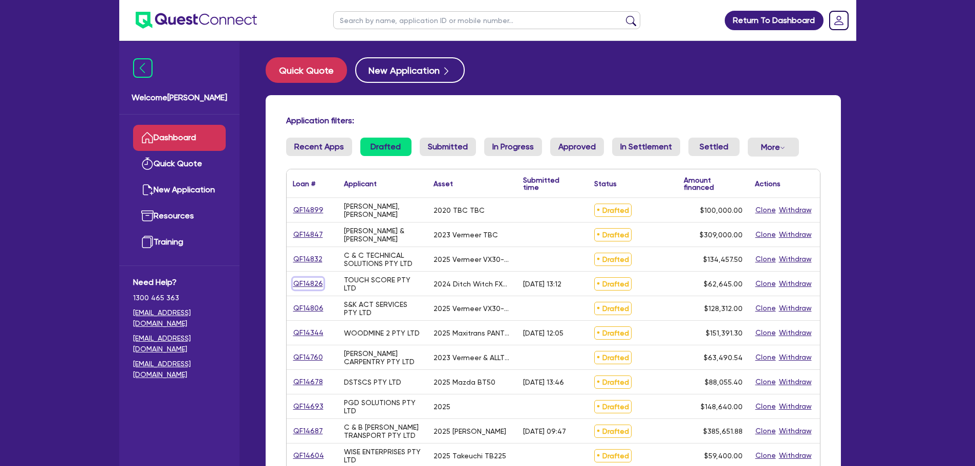
click at [310, 282] on link "QF14826" at bounding box center [308, 284] width 31 height 12
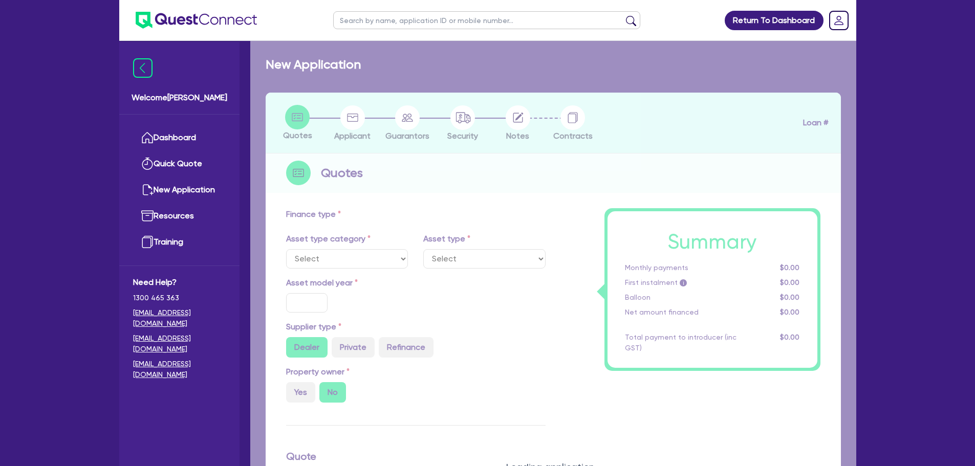
select select "PRIMARY_ASSETS"
type input "2024"
type input "62,645"
type input "5"
type input "3,132.25"
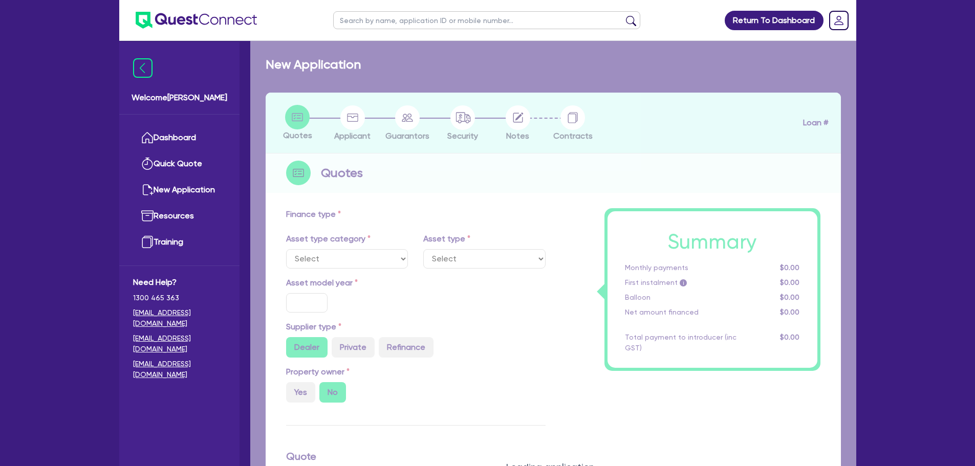
radio input "true"
type input "9.44"
type input "900"
select select "YELLOW_GOODS_AND_EXCAVATORS"
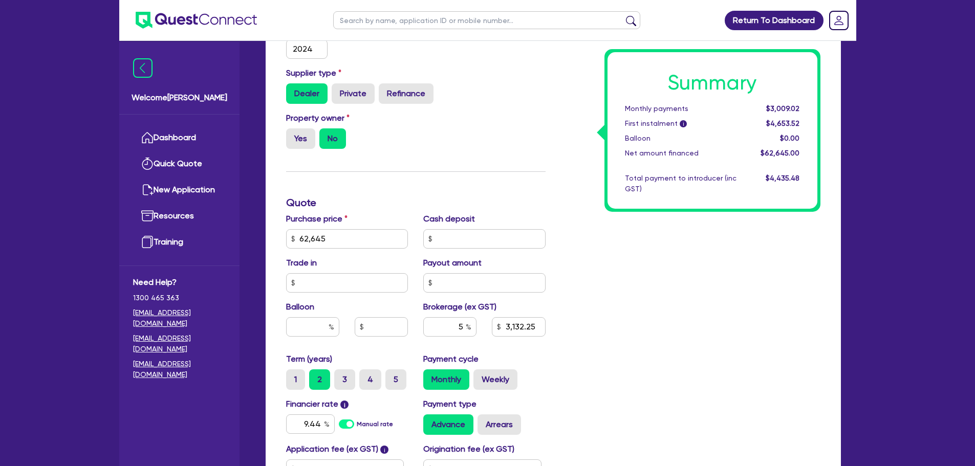
scroll to position [207, 0]
